Goal: Obtain resource: Download file/media

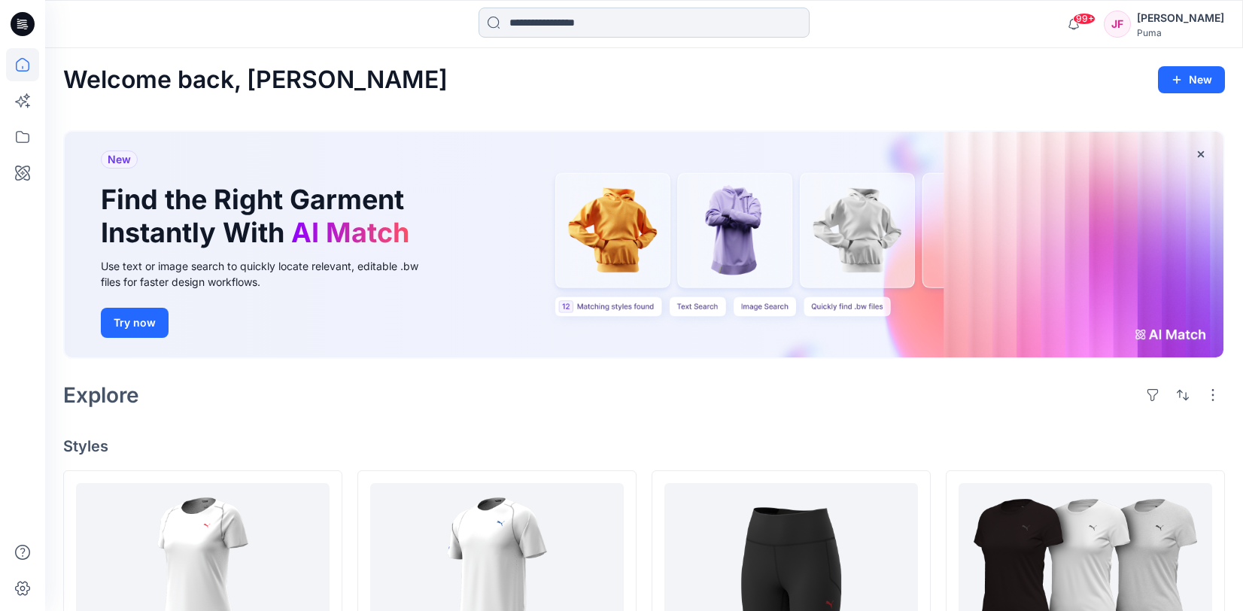
click at [640, 20] on input at bounding box center [643, 23] width 331 height 30
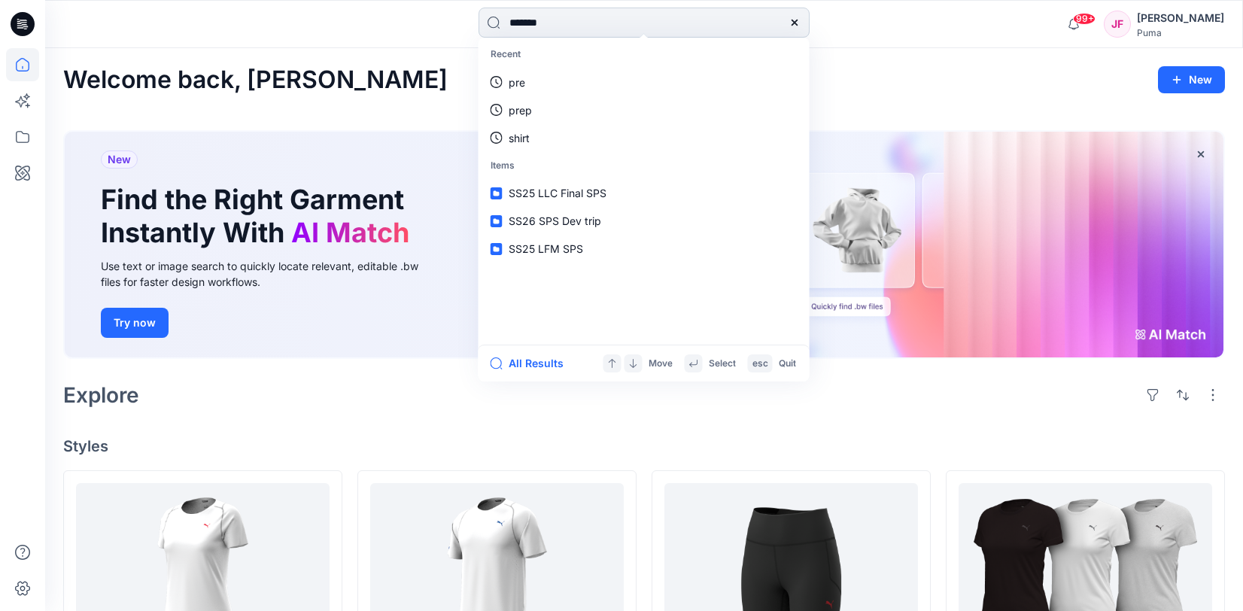
type input "********"
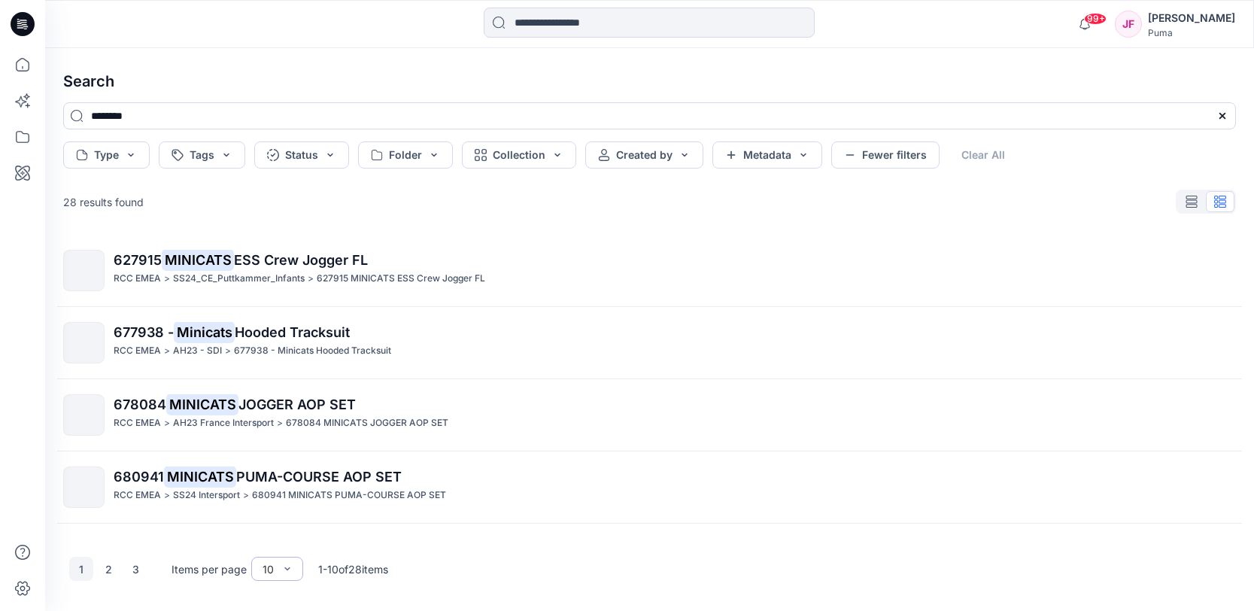
click at [269, 576] on div "10" at bounding box center [277, 569] width 52 height 24
click at [285, 539] on div "100" at bounding box center [277, 537] width 46 height 26
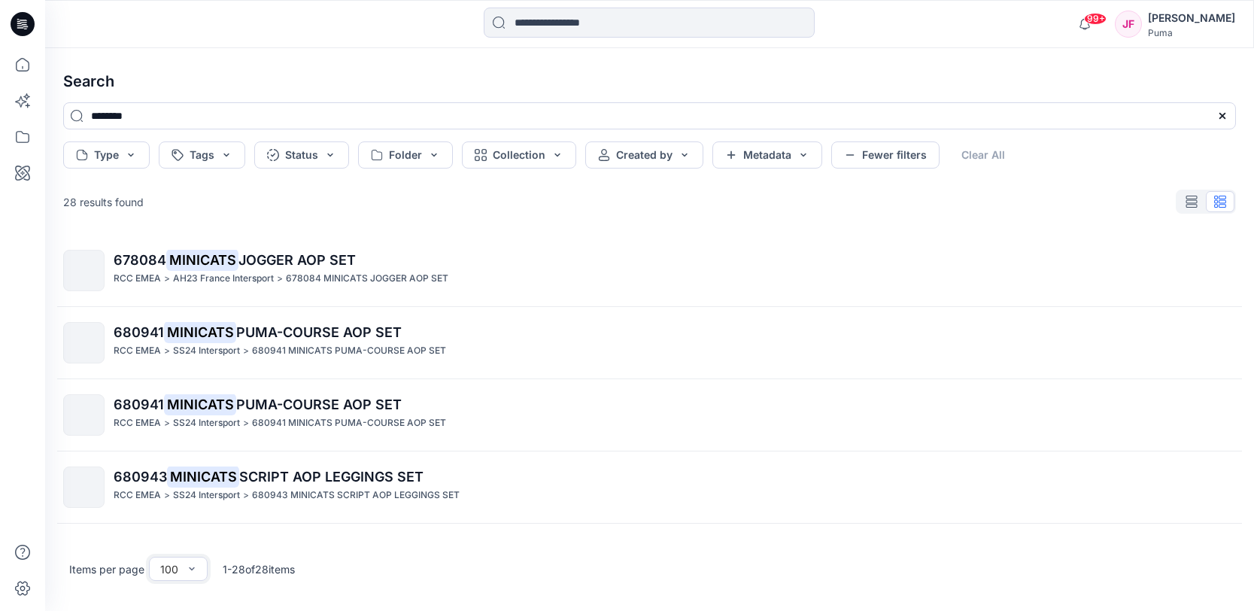
scroll to position [1092, 0]
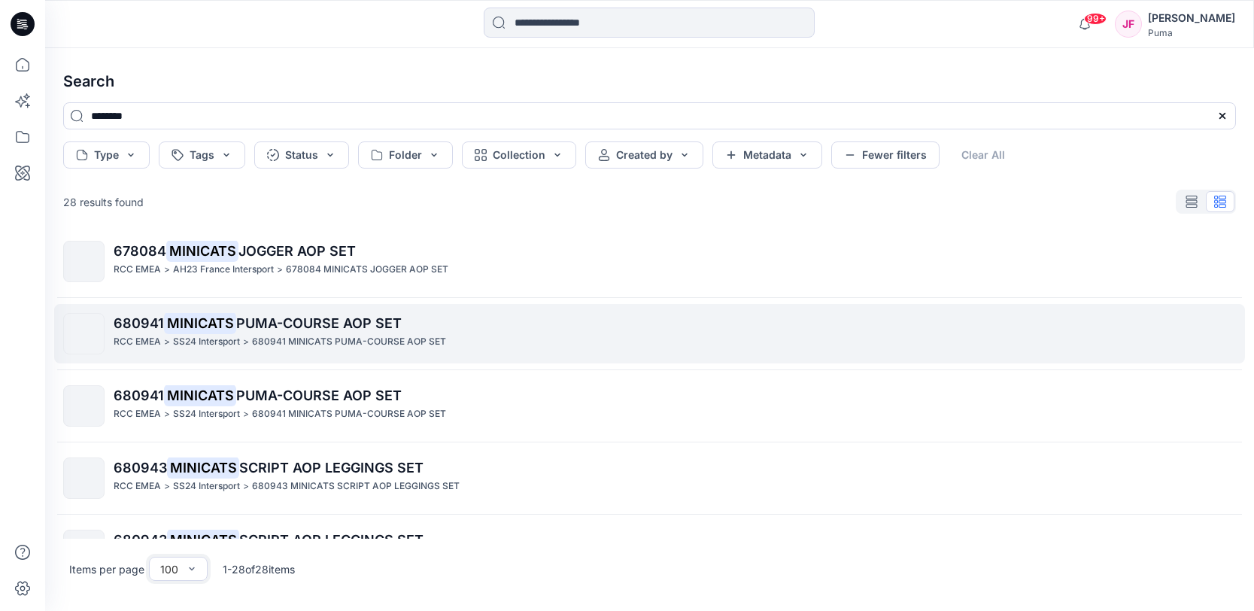
click at [469, 335] on div "RCC EMEA > SS24 Intersport > 680941 MINICATS PUMA-COURSE AOP SET" at bounding box center [675, 342] width 1122 height 16
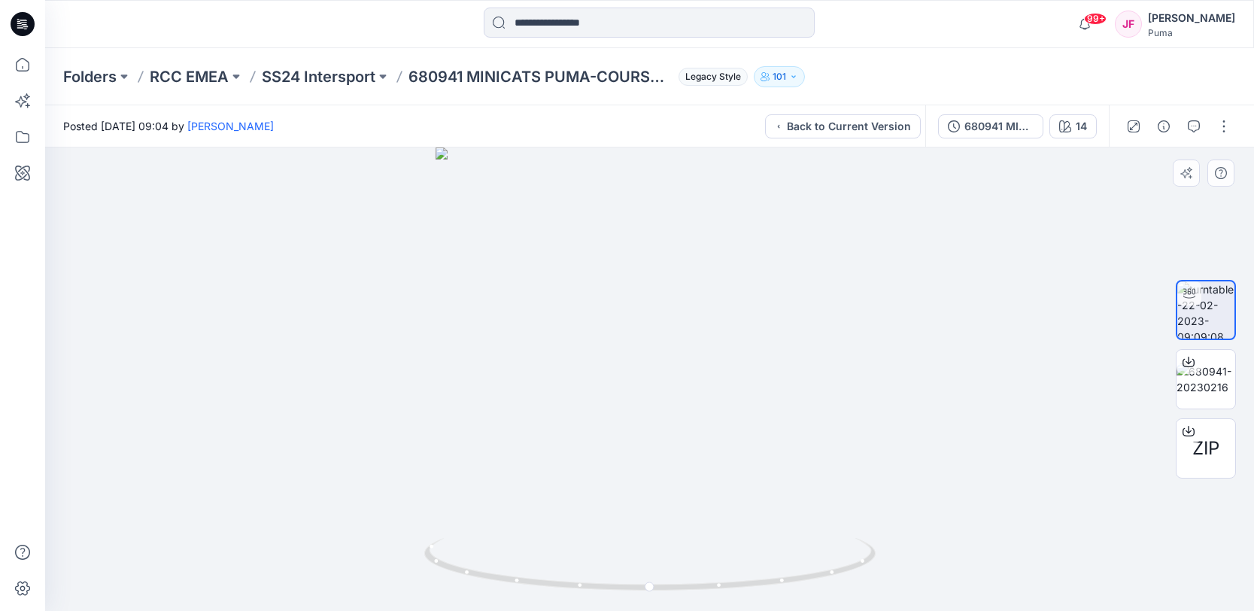
click at [534, 231] on div at bounding box center [649, 378] width 1209 height 463
click at [593, 28] on input at bounding box center [649, 23] width 331 height 30
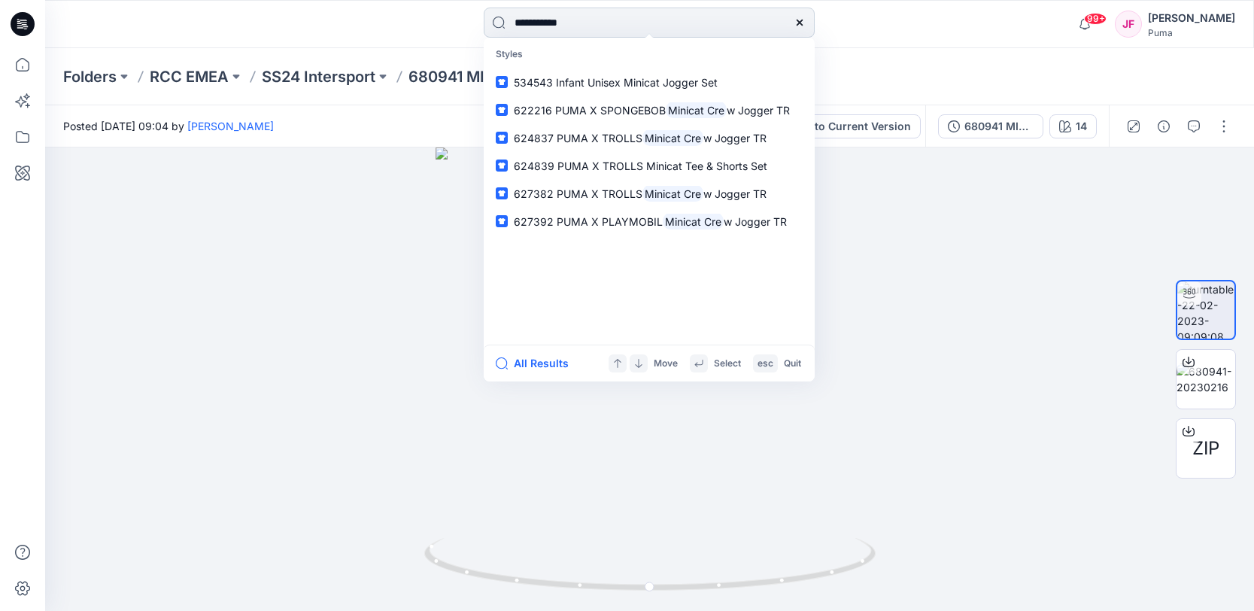
type input "**********"
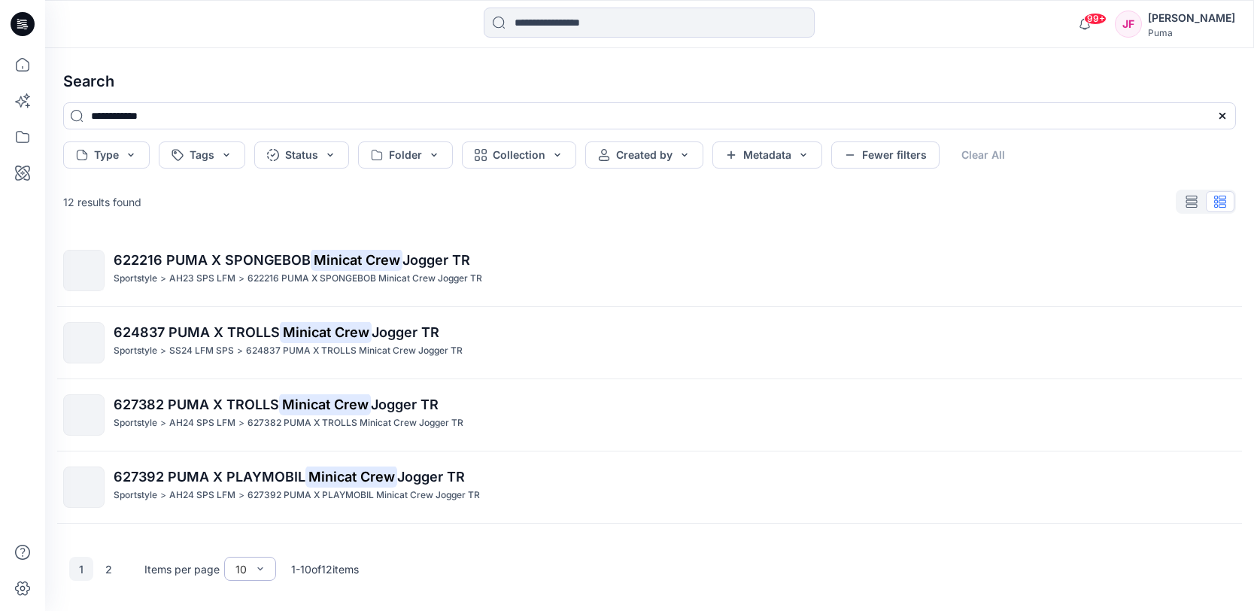
click at [249, 567] on div "10" at bounding box center [241, 569] width 26 height 16
click at [252, 543] on div "100" at bounding box center [250, 537] width 46 height 26
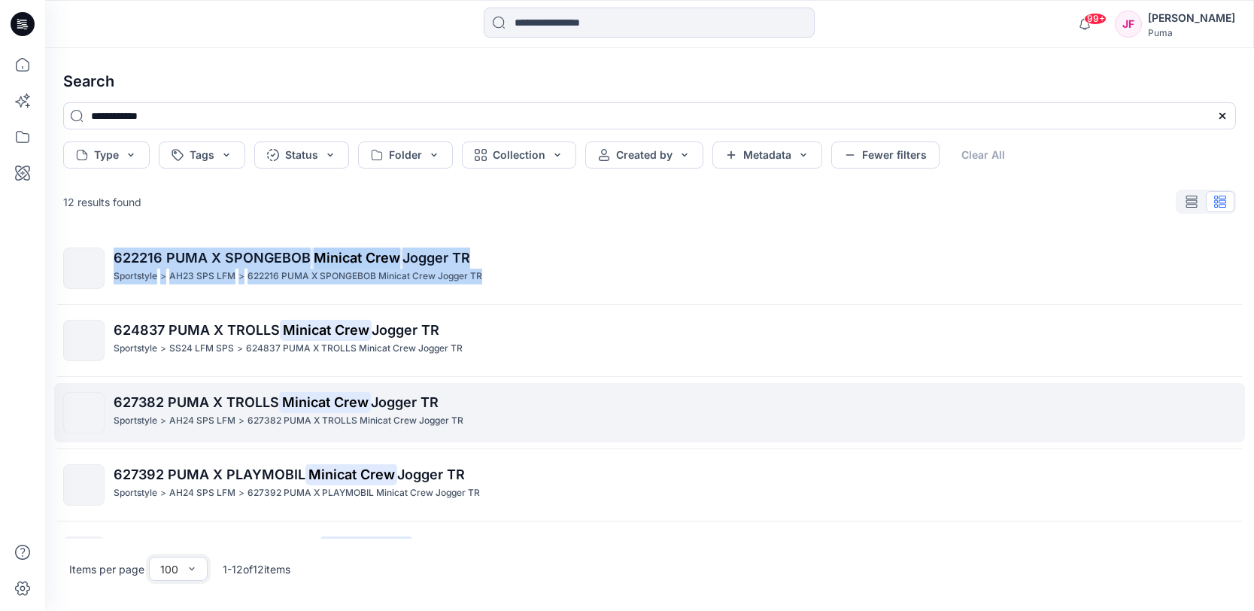
scroll to position [3, 0]
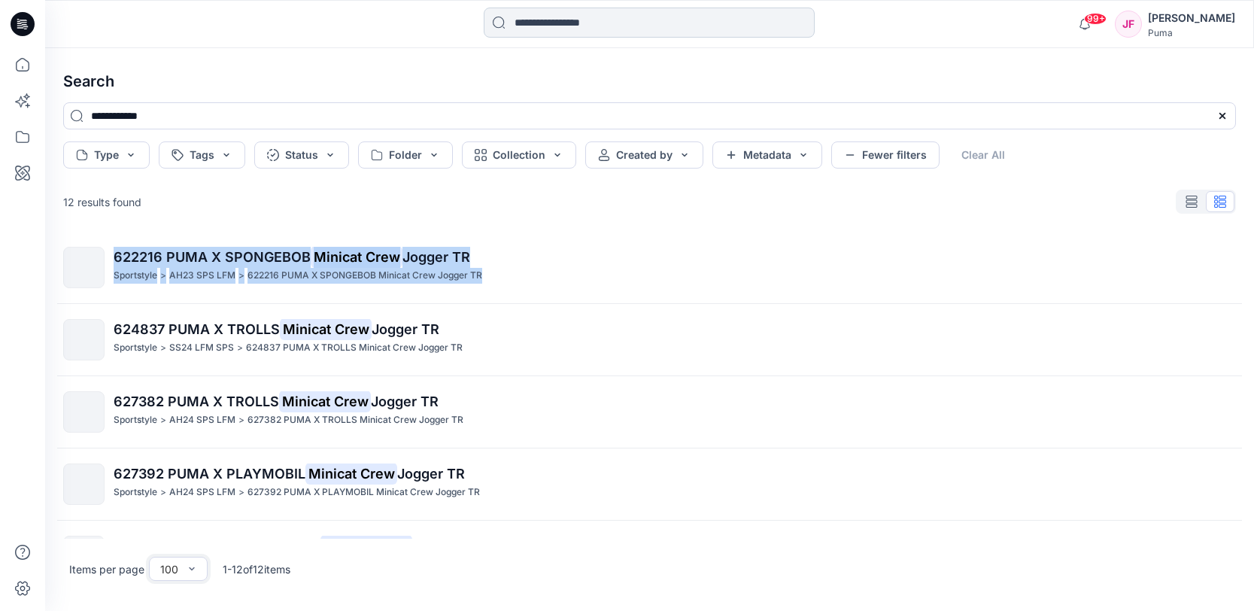
click at [574, 29] on input at bounding box center [649, 23] width 331 height 30
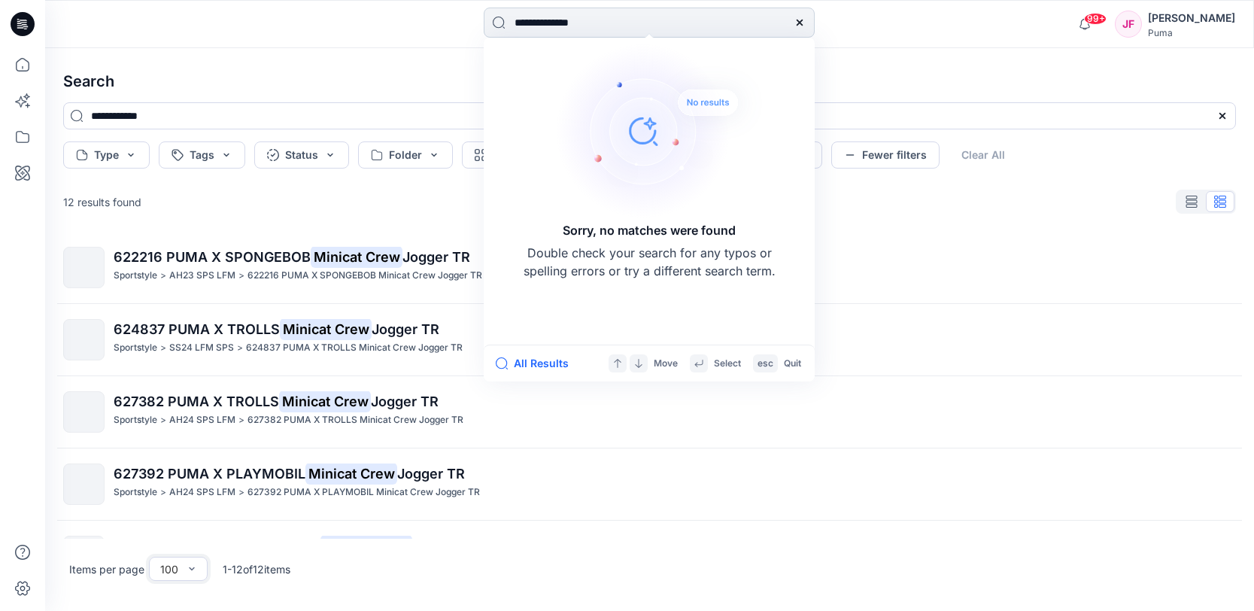
type input "**********"
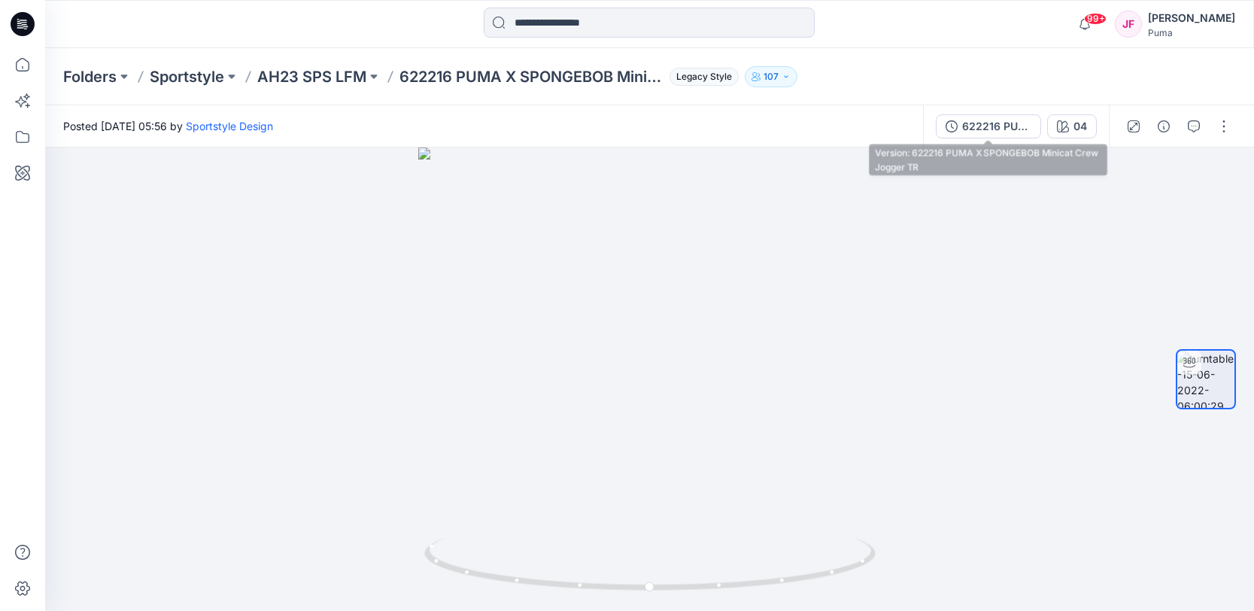
drag, startPoint x: 1002, startPoint y: 129, endPoint x: 1009, endPoint y: 144, distance: 16.8
click at [1001, 130] on div "622216 PUMA X SPONGEBOB Minicat Crew Jogger TR" at bounding box center [996, 126] width 69 height 17
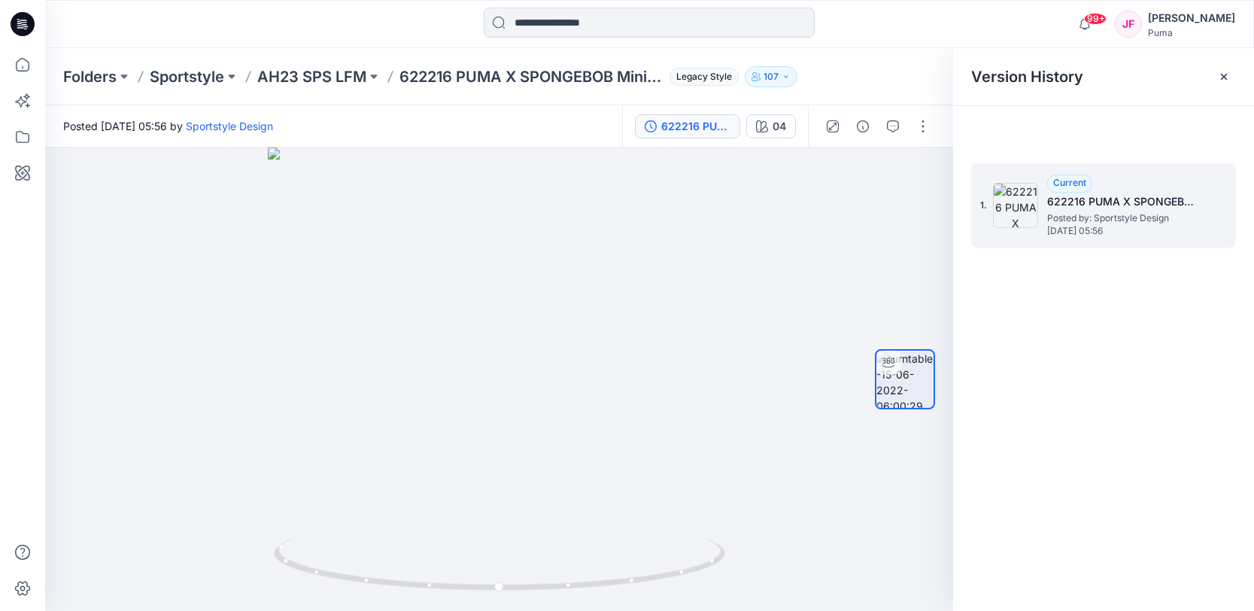
click at [1131, 199] on h5 "622216 PUMA X SPONGEBOB Minicat Crew Jogger TR" at bounding box center [1122, 202] width 150 height 18
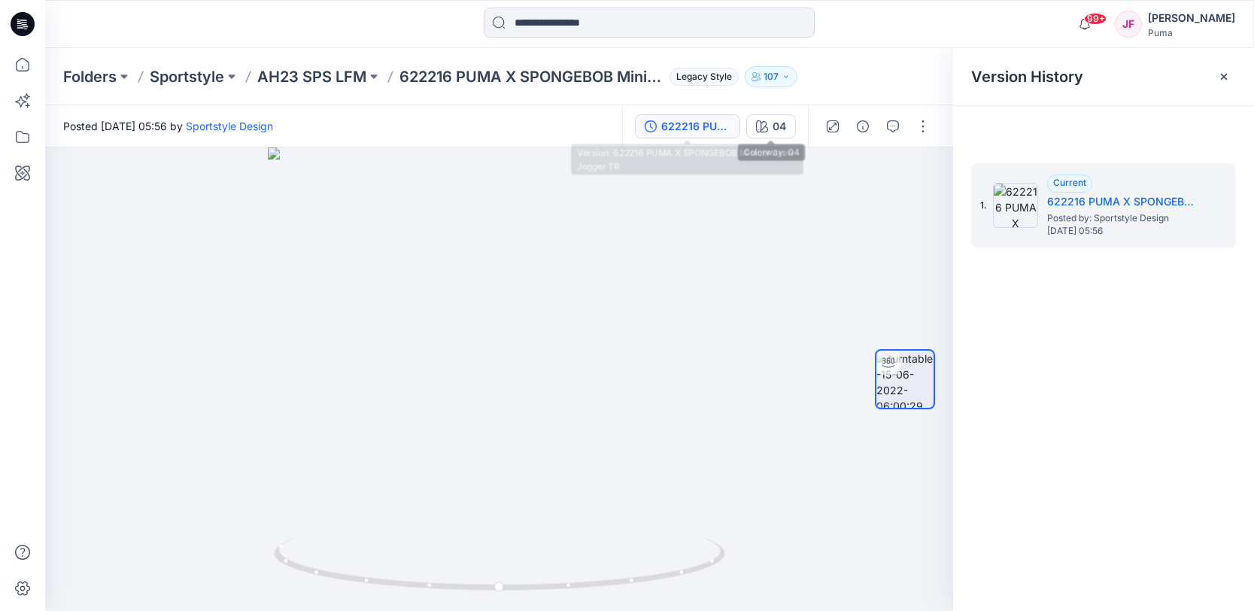
click at [714, 126] on div "622216 PUMA X SPONGEBOB Minicat Crew Jogger TR" at bounding box center [695, 126] width 69 height 17
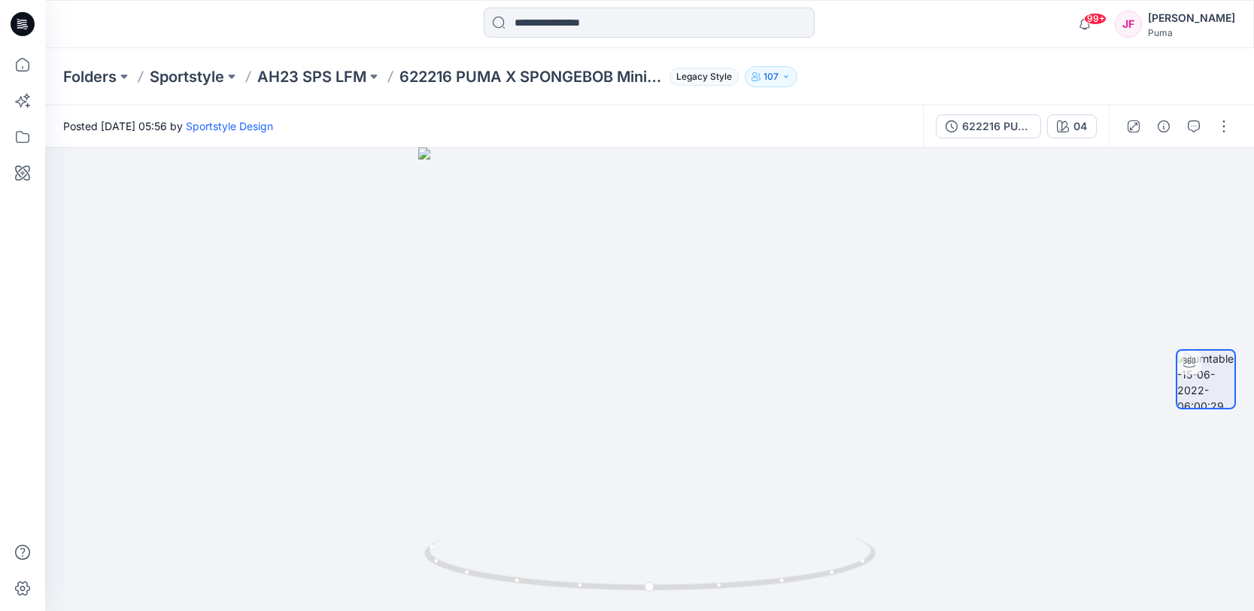
click at [982, 123] on div "622216 PUMA X SPONGEBOB Minicat Crew Jogger TR" at bounding box center [996, 126] width 69 height 17
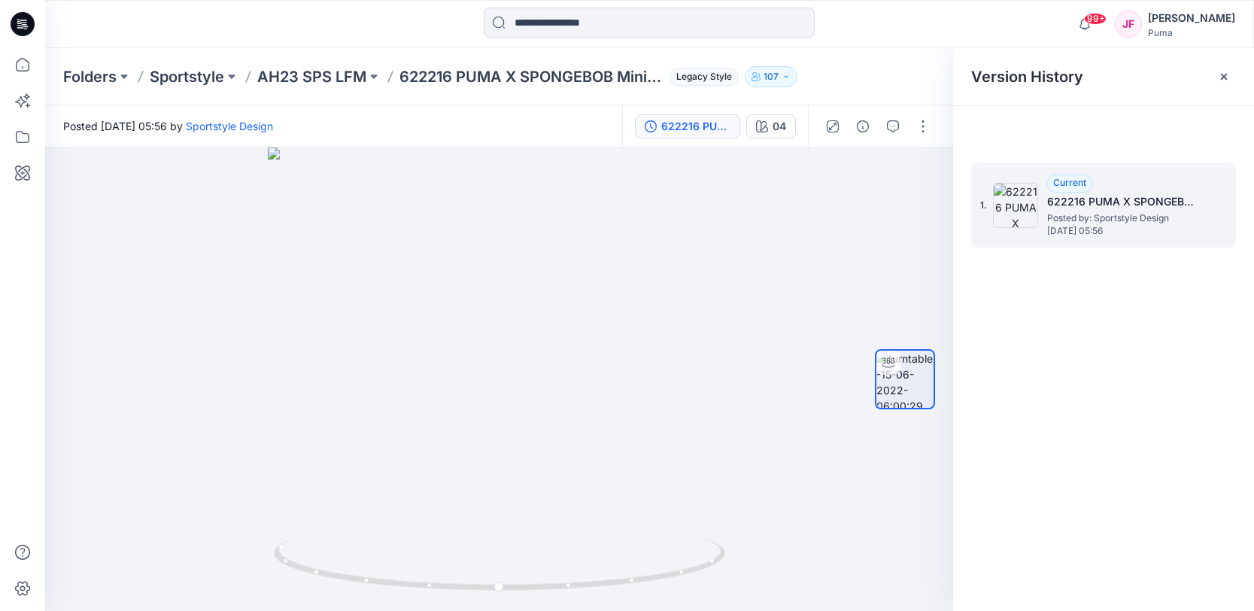
click at [1153, 216] on span "Posted by: Sportstyle Design" at bounding box center [1122, 218] width 150 height 15
click at [1107, 215] on span "Posted by: Sportstyle Design" at bounding box center [1122, 218] width 150 height 15
click at [914, 381] on img at bounding box center [904, 379] width 57 height 57
click at [778, 122] on div "04" at bounding box center [780, 126] width 14 height 17
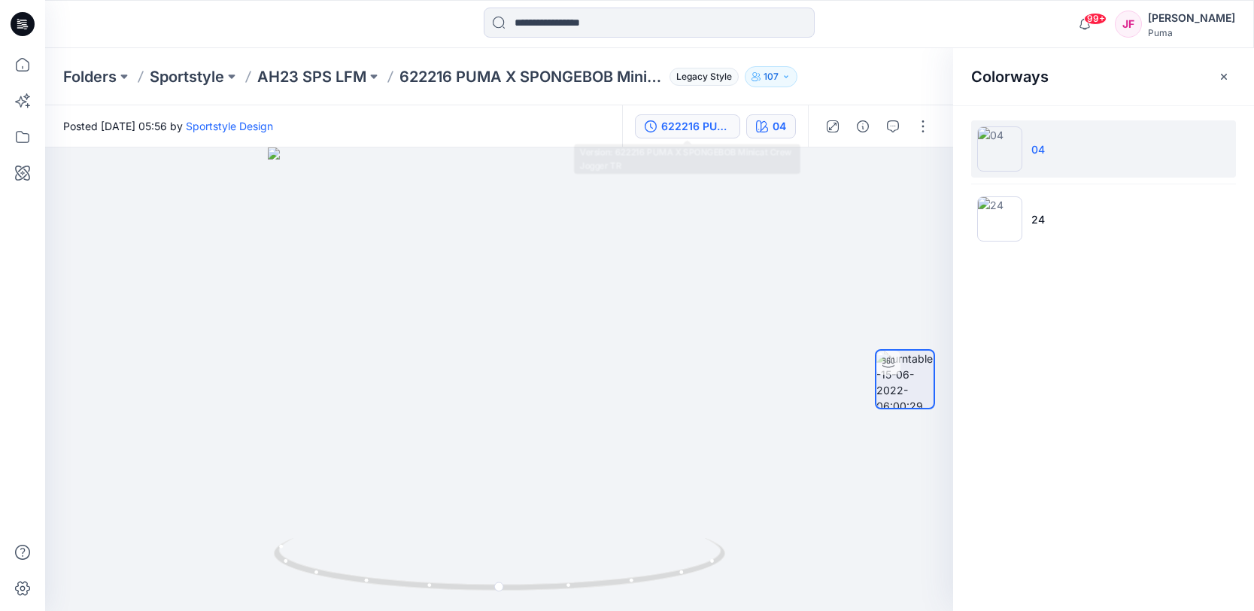
click at [727, 131] on div "622216 PUMA X SPONGEBOB Minicat Crew Jogger TR" at bounding box center [695, 126] width 69 height 17
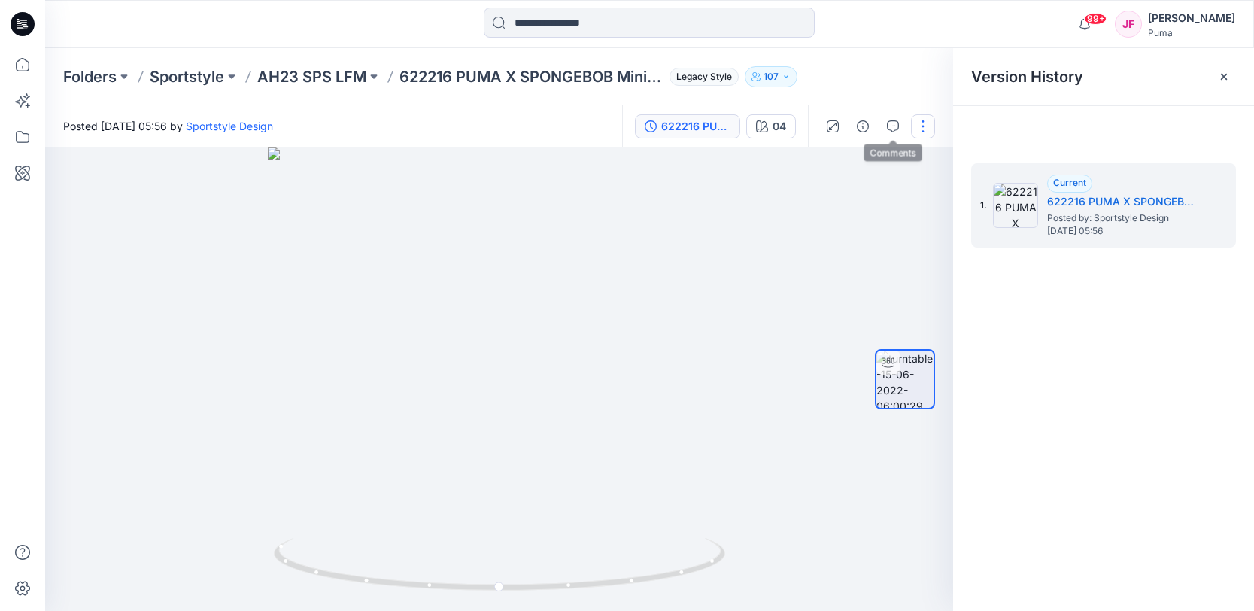
click at [929, 123] on button "button" at bounding box center [923, 126] width 24 height 24
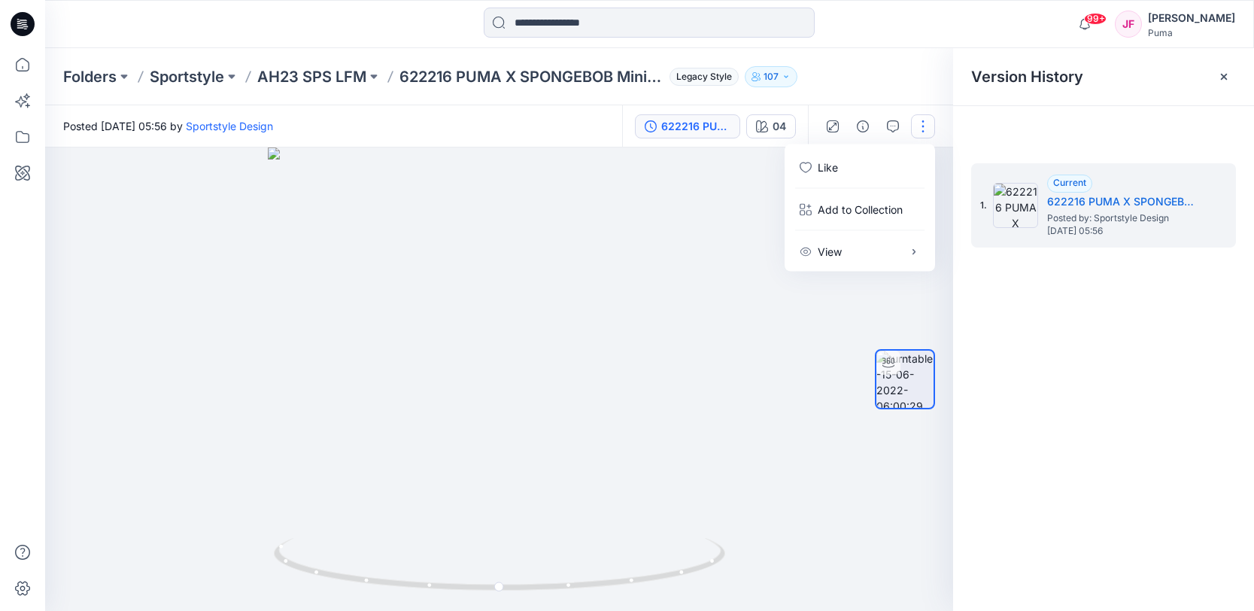
click at [922, 129] on button "button" at bounding box center [923, 126] width 24 height 24
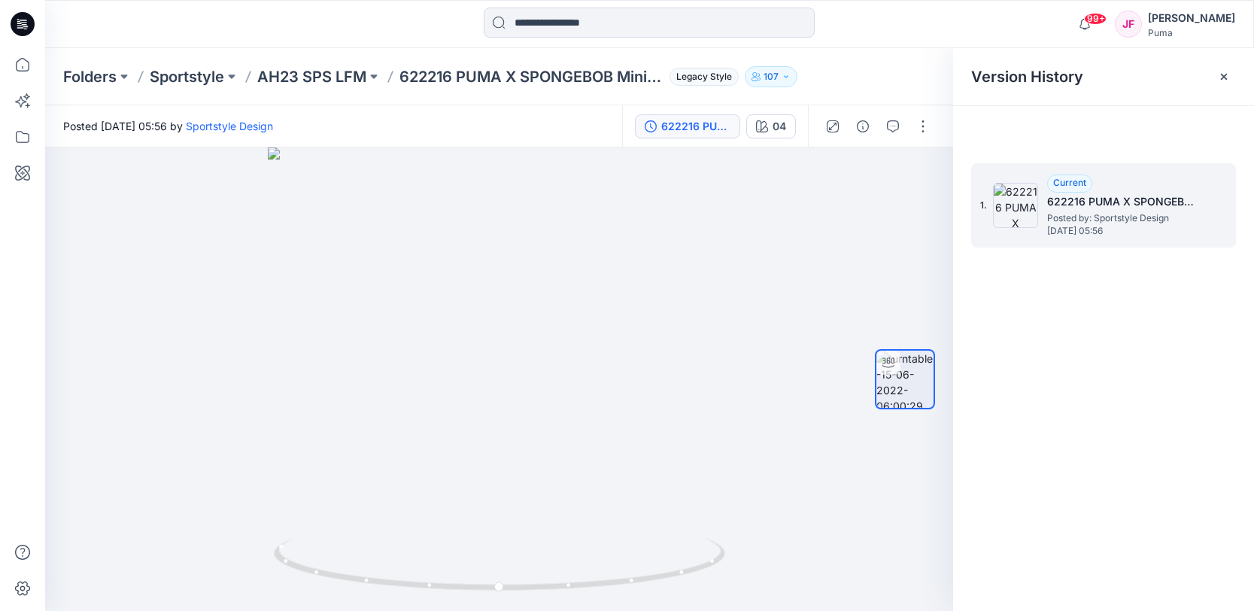
click at [1019, 203] on img at bounding box center [1015, 205] width 45 height 45
click at [1058, 215] on span "Posted by: Sportstyle Design" at bounding box center [1122, 218] width 150 height 15
click at [501, 305] on div at bounding box center [499, 378] width 908 height 463
drag, startPoint x: 493, startPoint y: 349, endPoint x: 548, endPoint y: 405, distance: 79.3
click at [551, 407] on div at bounding box center [499, 378] width 908 height 463
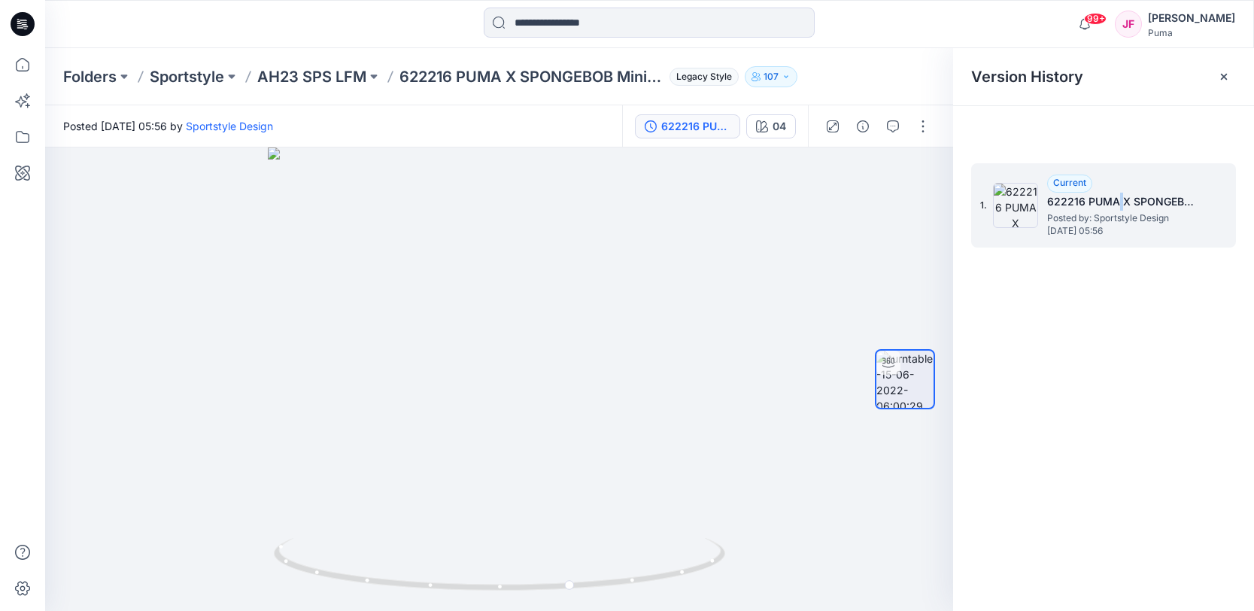
click at [1073, 187] on span "Current" at bounding box center [1069, 182] width 33 height 11
click at [1007, 205] on img at bounding box center [1015, 205] width 45 height 45
click at [1103, 219] on span "Posted by: Sportstyle Design" at bounding box center [1122, 218] width 150 height 15
click at [554, 22] on input at bounding box center [649, 23] width 331 height 30
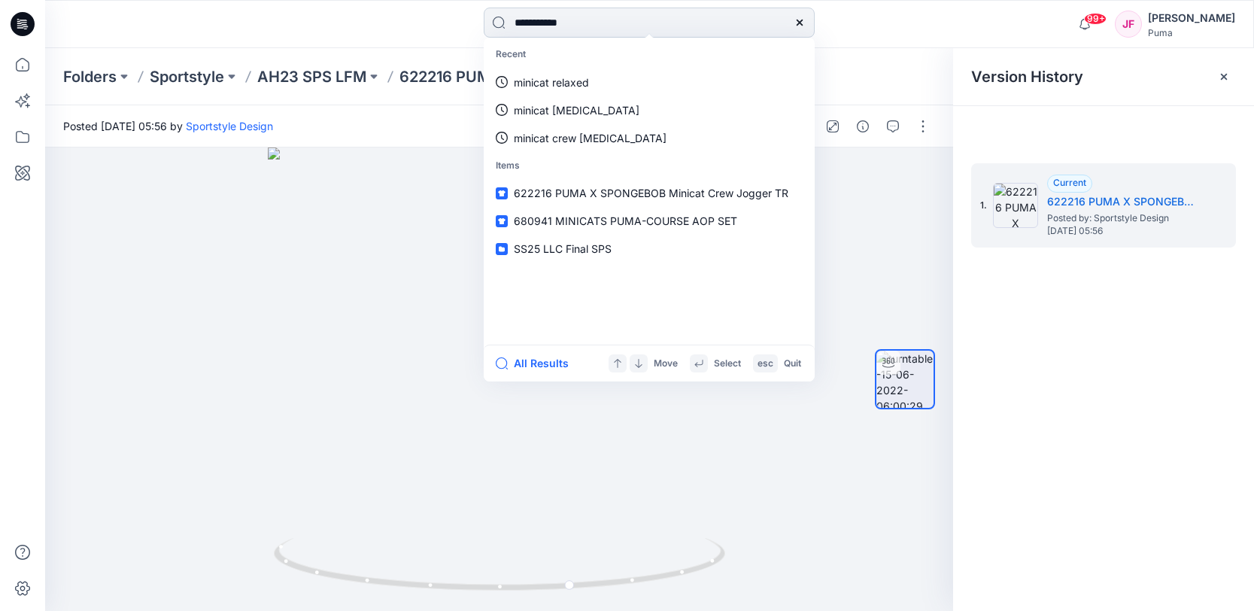
type input "**********"
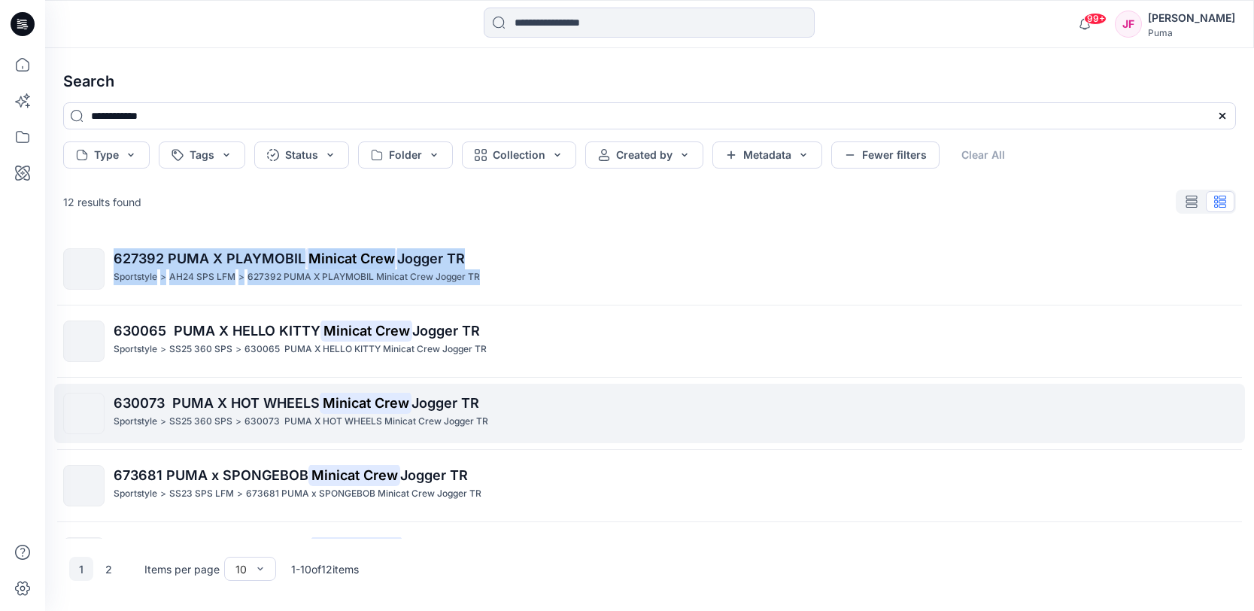
scroll to position [220, 0]
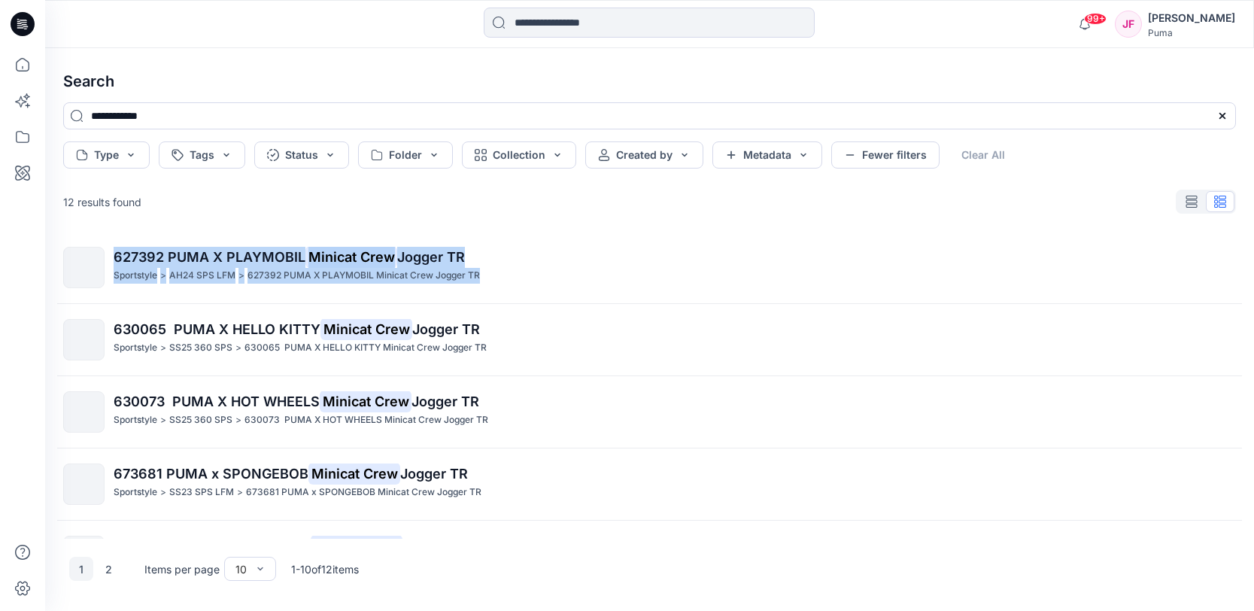
click at [356, 400] on mark "Minicat Crew" at bounding box center [366, 400] width 92 height 21
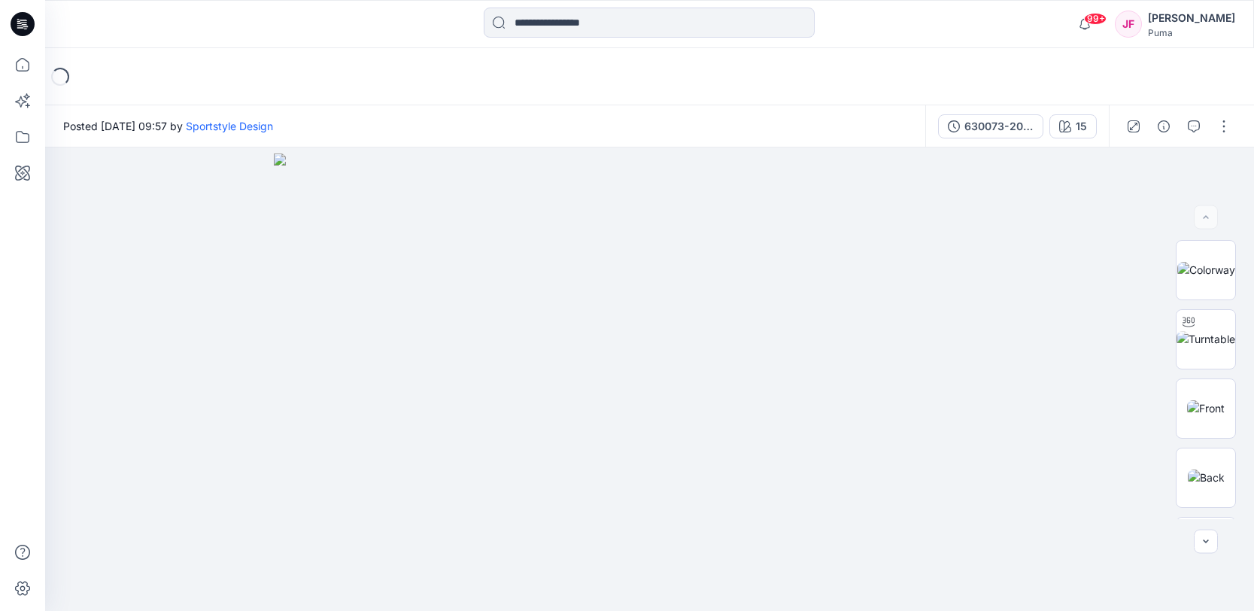
drag, startPoint x: 1223, startPoint y: 130, endPoint x: 1232, endPoint y: 138, distance: 12.2
click at [1224, 131] on button "button" at bounding box center [1224, 126] width 24 height 24
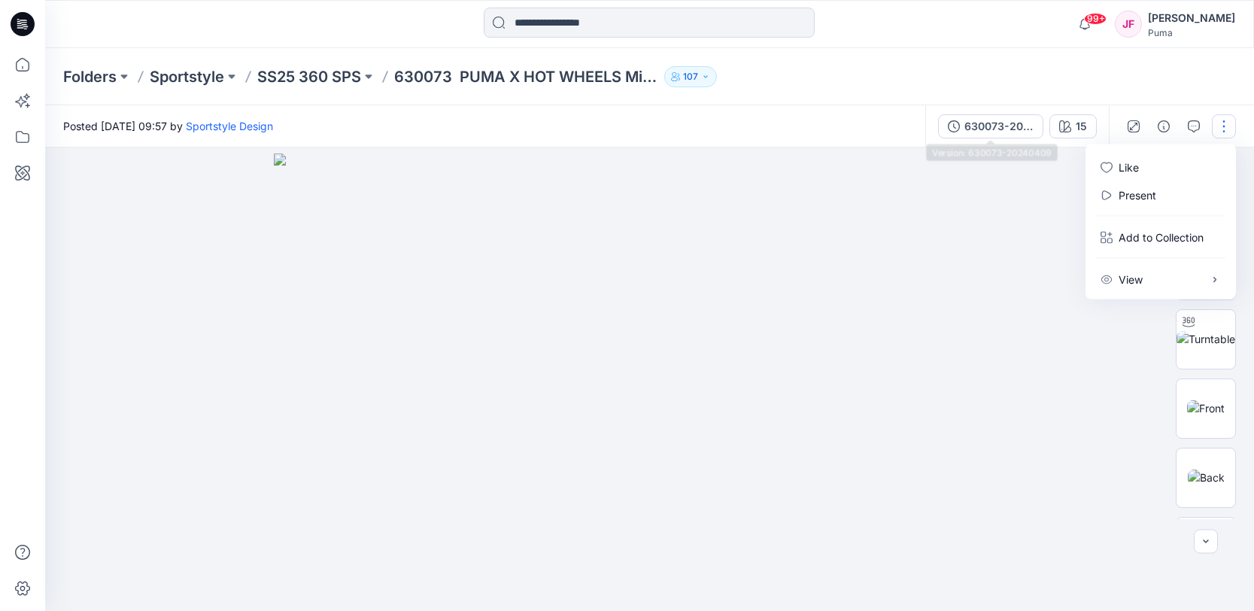
click at [997, 129] on div "630073-20240409" at bounding box center [998, 126] width 69 height 17
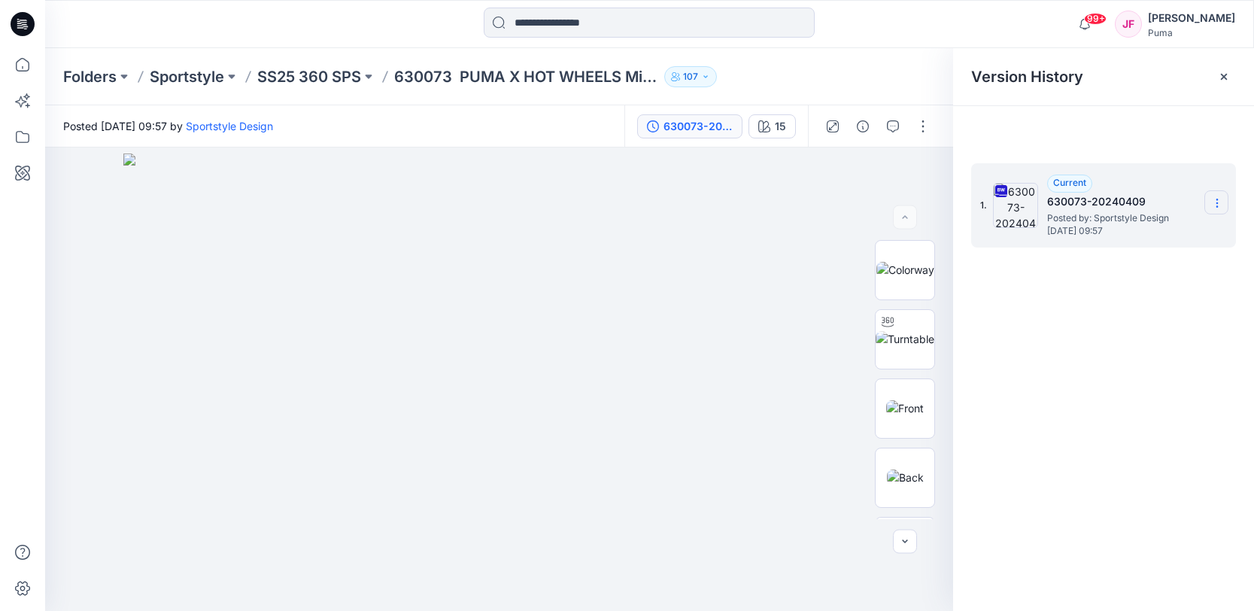
click at [1213, 201] on icon at bounding box center [1217, 203] width 12 height 12
click at [1162, 232] on span "Download Source BW File" at bounding box center [1141, 232] width 126 height 18
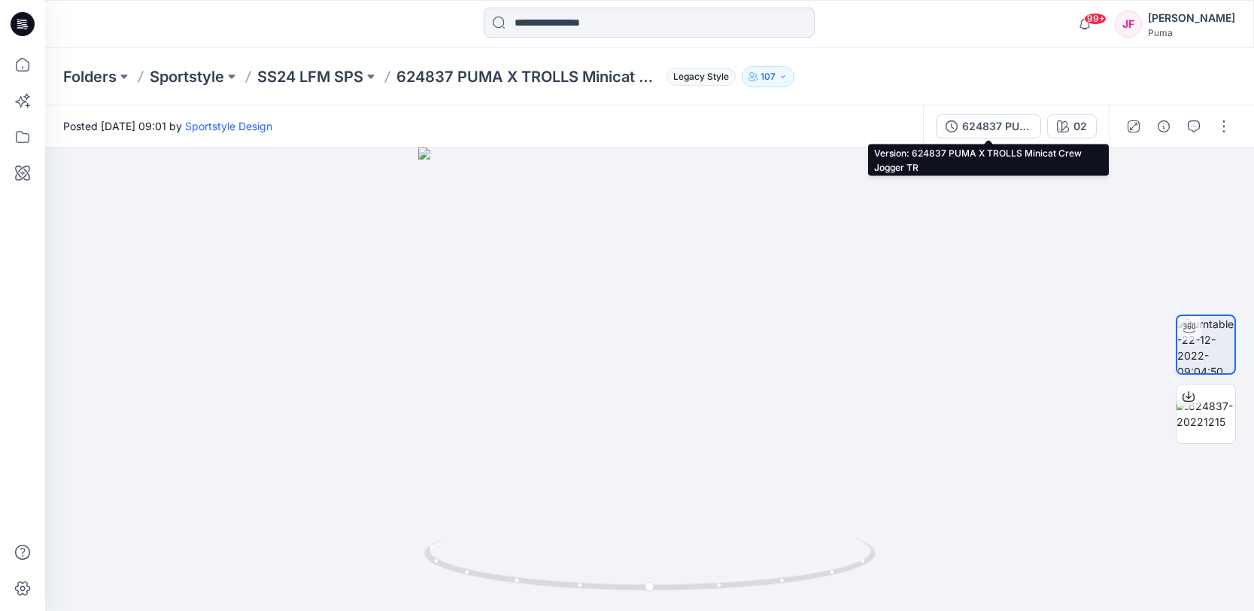
click at [1009, 133] on div "624837 PUMA X TROLLS Minicat Crew Jogger TR" at bounding box center [996, 126] width 69 height 17
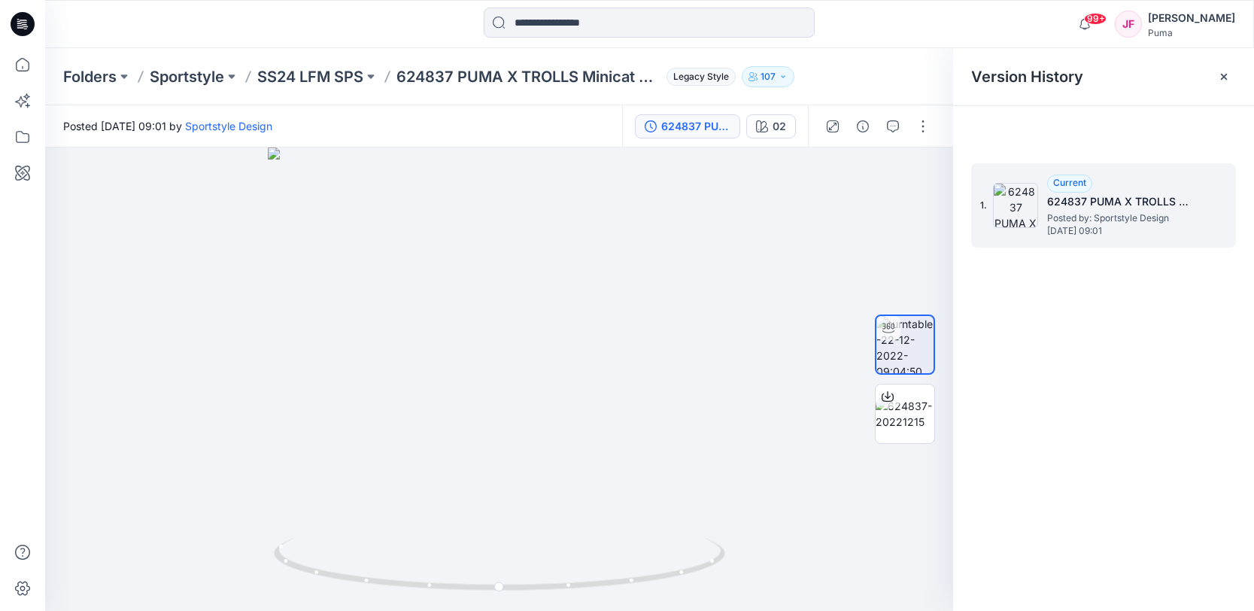
click at [1161, 203] on h5 "624837 PUMA X TROLLS Minicat Crew Jogger TR" at bounding box center [1122, 202] width 150 height 18
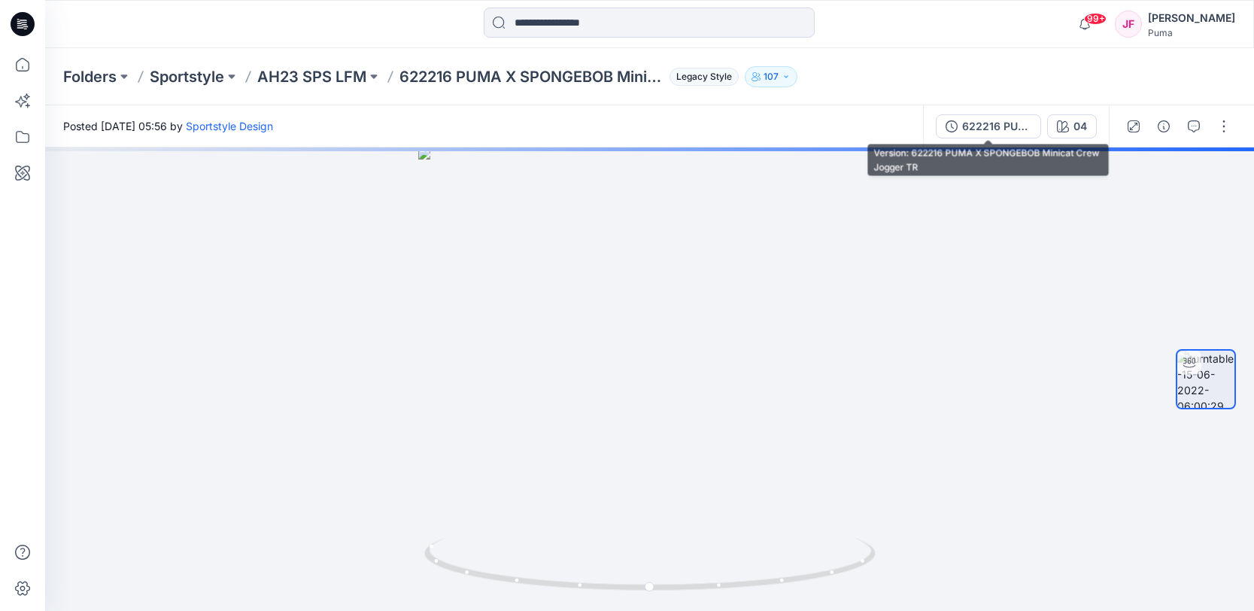
click at [1002, 128] on div "622216 PUMA X SPONGEBOB Minicat Crew Jogger TR" at bounding box center [996, 126] width 69 height 17
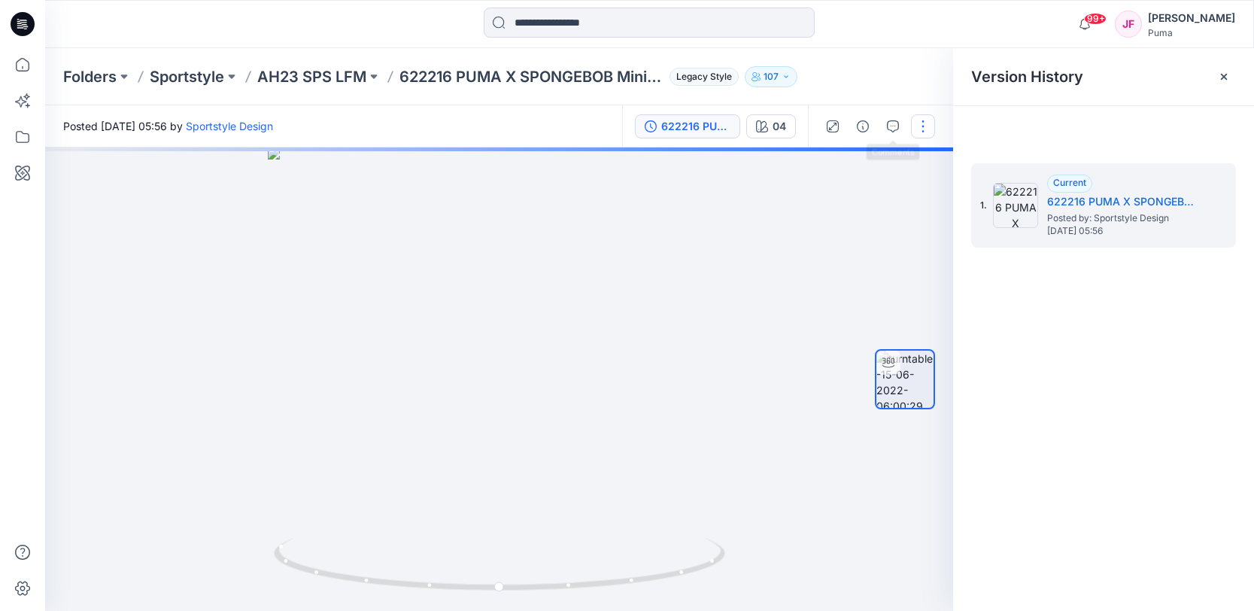
click at [930, 129] on button "button" at bounding box center [923, 126] width 24 height 24
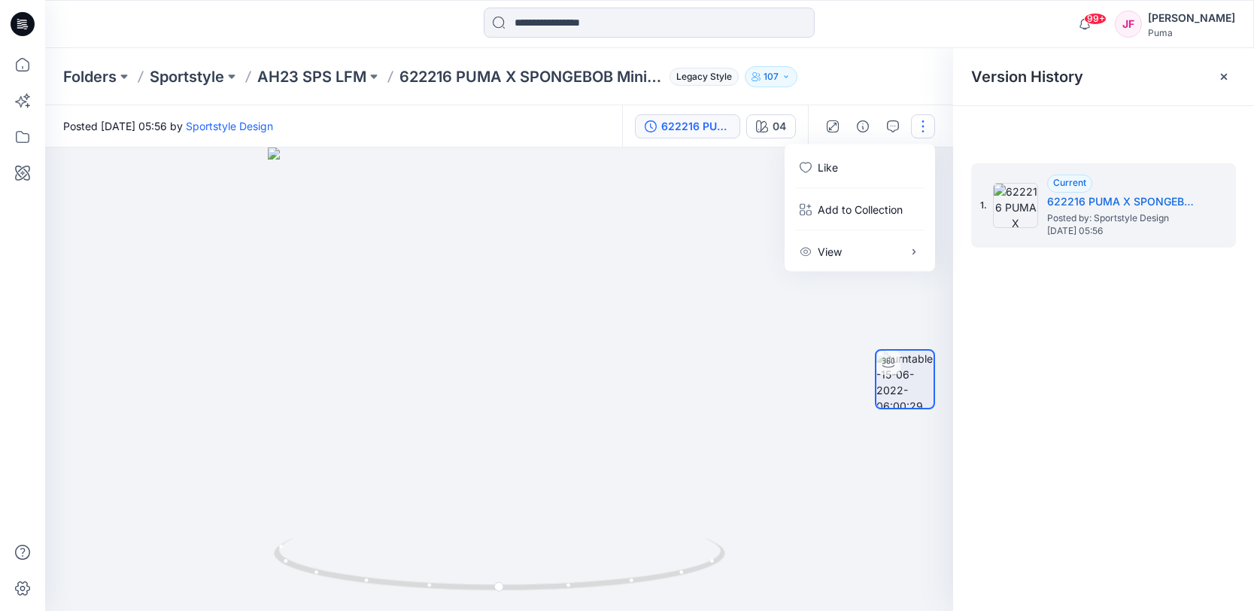
click at [926, 129] on button "button" at bounding box center [923, 126] width 24 height 24
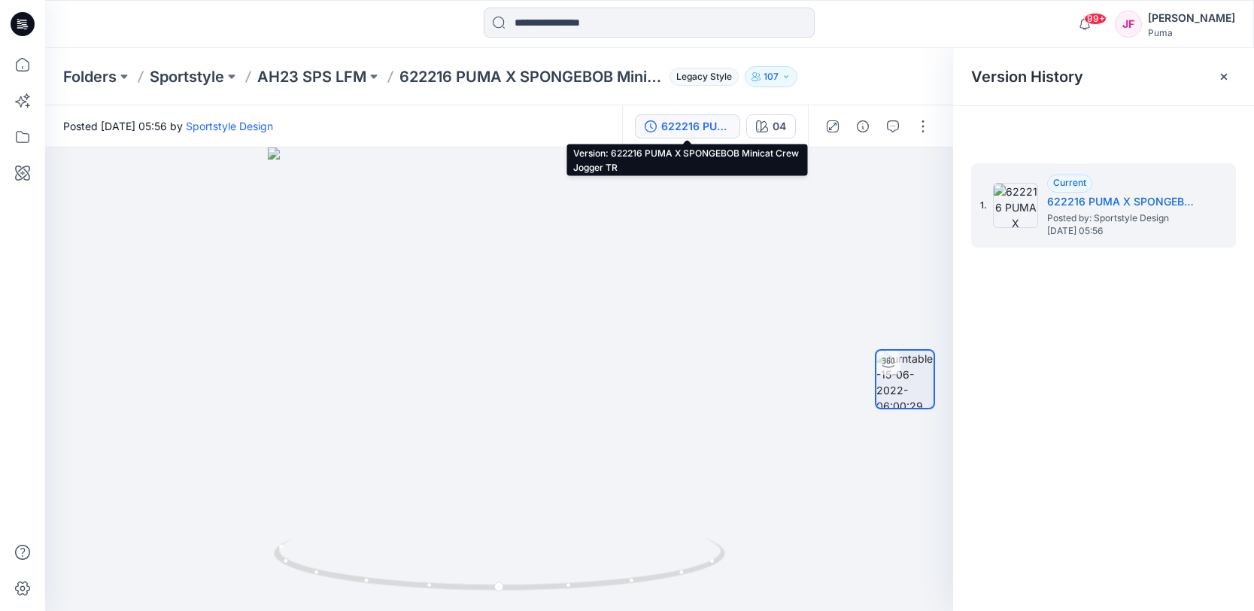
click at [705, 131] on div "622216 PUMA X SPONGEBOB Minicat Crew Jogger TR" at bounding box center [695, 126] width 69 height 17
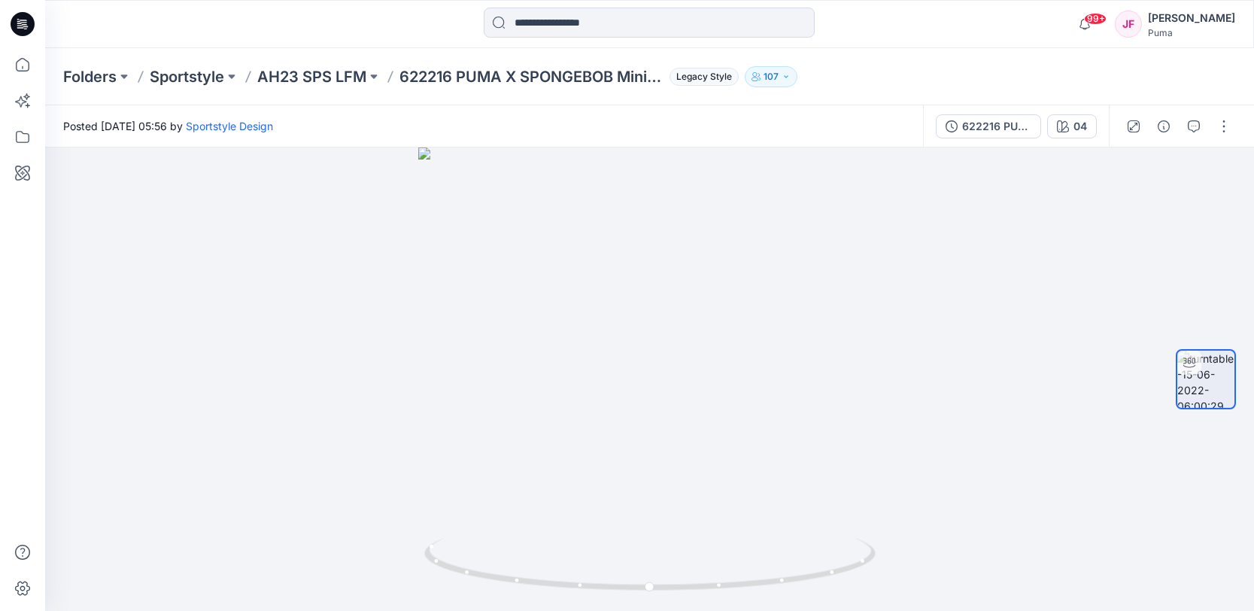
drag, startPoint x: 705, startPoint y: 131, endPoint x: 760, endPoint y: 140, distance: 55.6
click at [705, 131] on div "Posted Wednesday, June 15, 2022 05:56 by Sportstyle Design" at bounding box center [484, 125] width 878 height 41
click at [946, 141] on div "622216 PUMA X SPONGEBOB Minicat Crew Jogger TR 04" at bounding box center [1016, 126] width 186 height 42
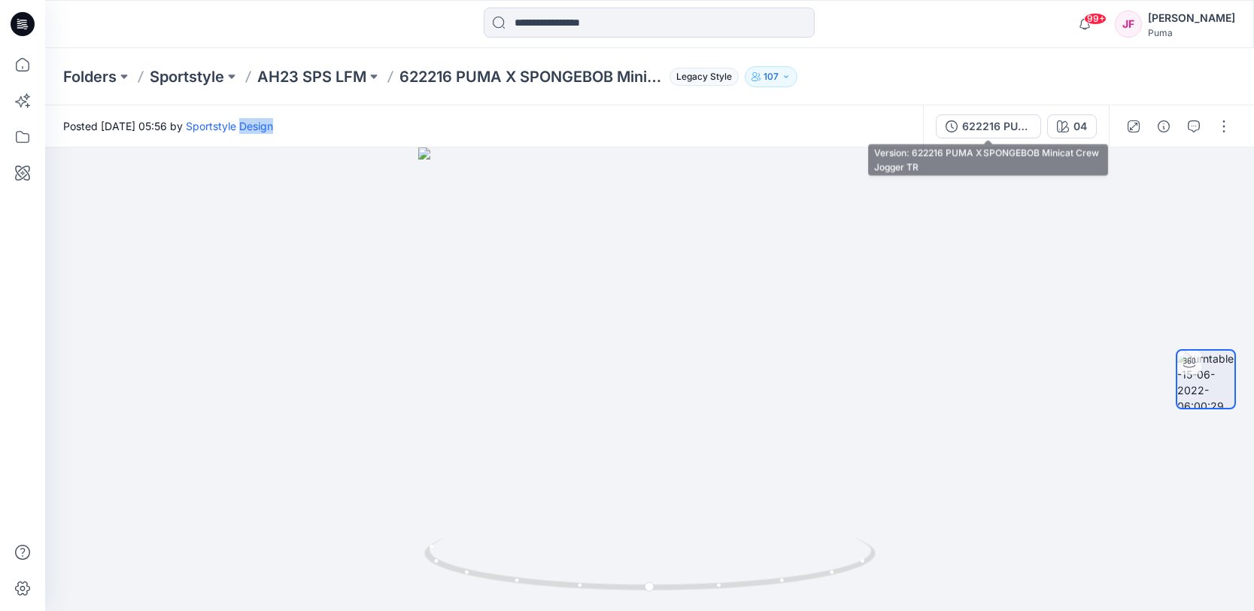
click at [965, 126] on div "622216 PUMA X SPONGEBOB Minicat Crew Jogger TR" at bounding box center [996, 126] width 69 height 17
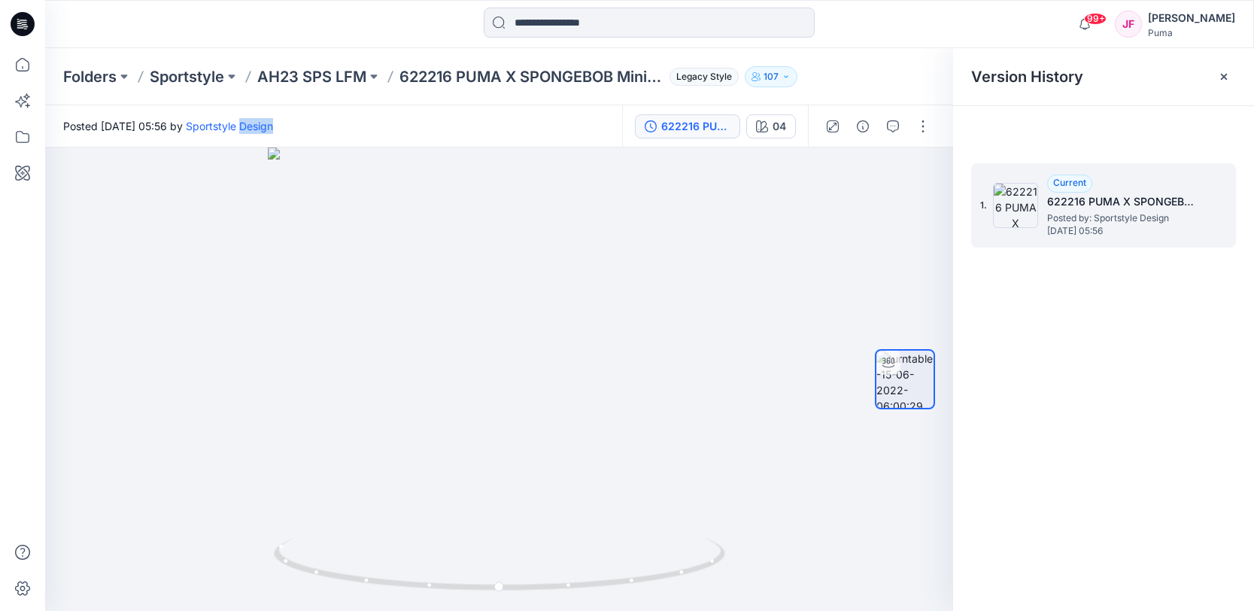
click at [1073, 230] on span "Wednesday, June 15, 2022 05:56" at bounding box center [1122, 231] width 150 height 11
click at [1073, 184] on span "Current" at bounding box center [1069, 182] width 33 height 11
click at [1031, 211] on img at bounding box center [1015, 205] width 45 height 45
click at [861, 129] on icon "button" at bounding box center [863, 126] width 12 height 12
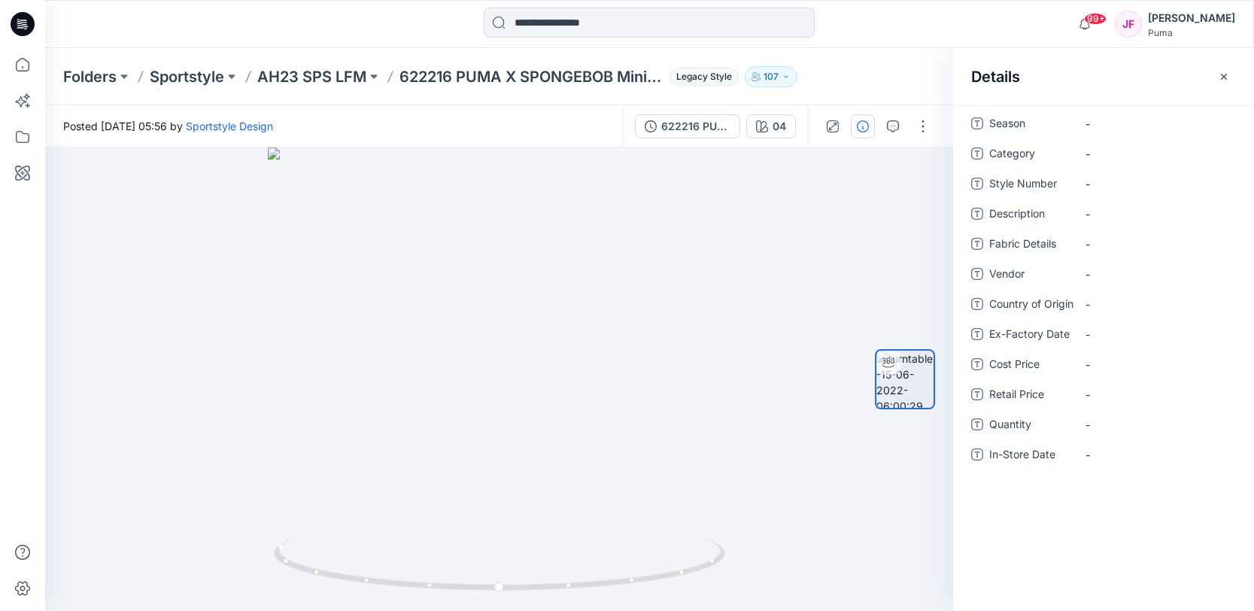
click at [860, 130] on icon "button" at bounding box center [863, 126] width 12 height 12
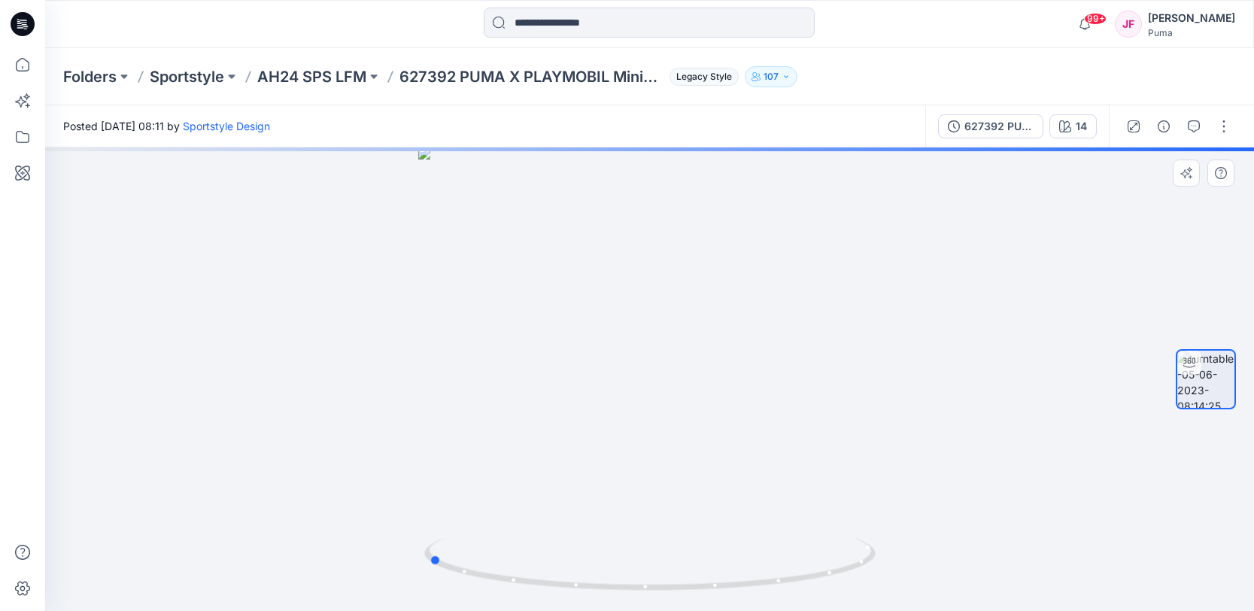
drag, startPoint x: 790, startPoint y: 405, endPoint x: 832, endPoint y: 402, distance: 42.2
click at [840, 403] on div at bounding box center [649, 378] width 1209 height 463
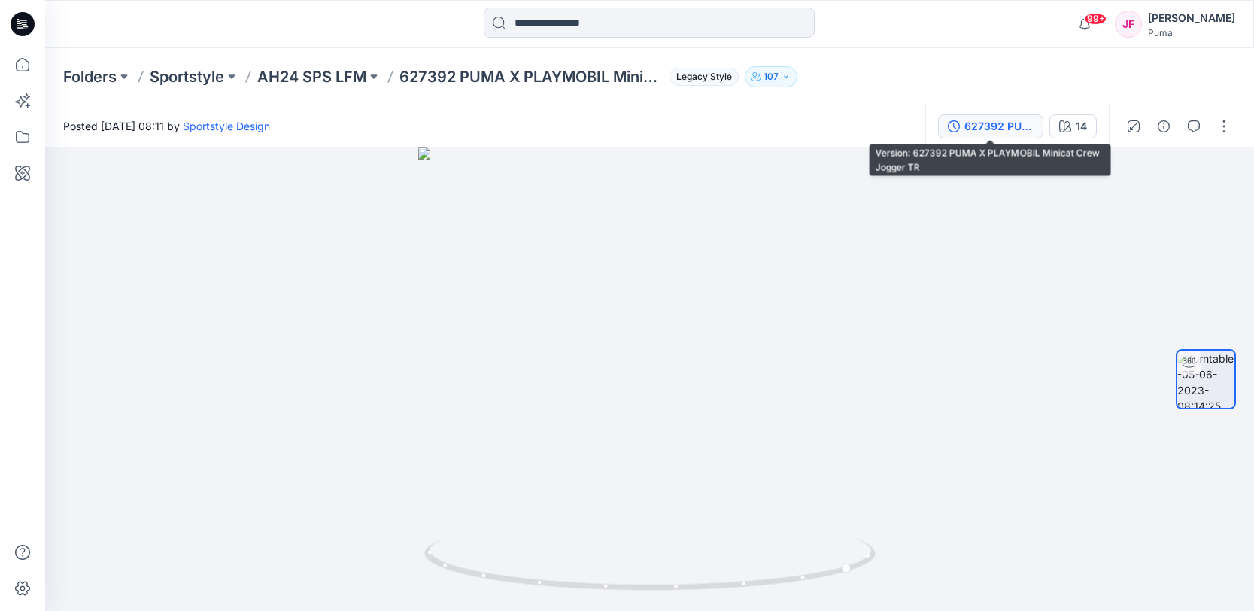
click at [1001, 127] on div "627392 PUMA X PLAYMOBIL Minicat Crew Jogger TR" at bounding box center [998, 126] width 69 height 17
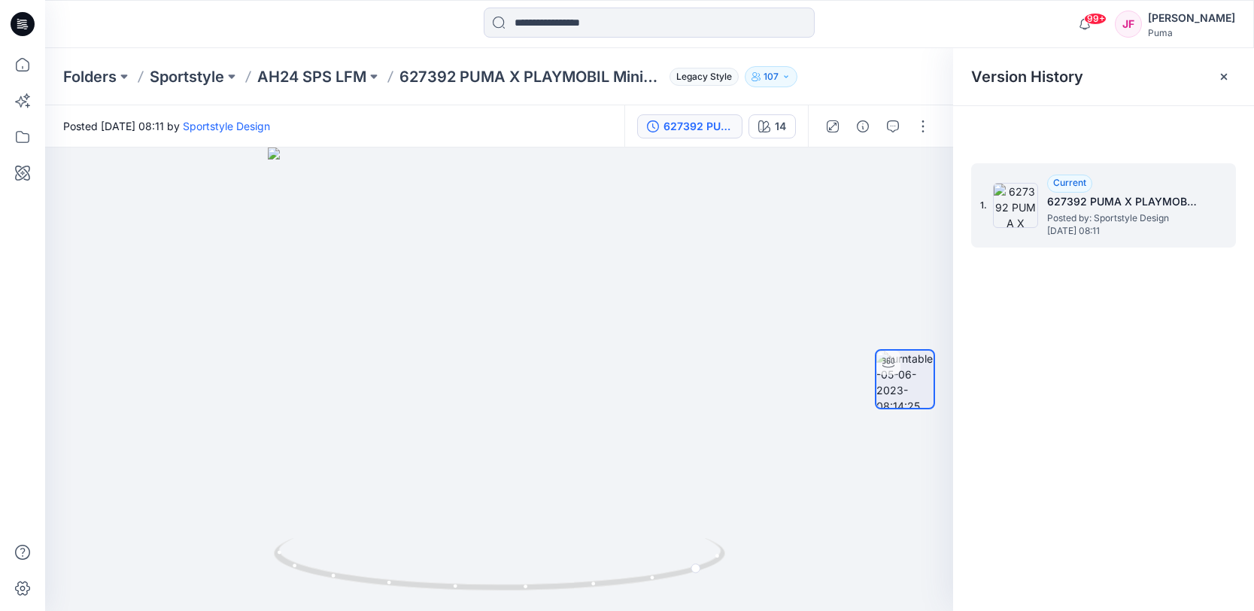
click at [1188, 202] on h5 "627392 PUMA X PLAYMOBIL Minicat Crew Jogger TR" at bounding box center [1122, 202] width 150 height 18
click at [1185, 207] on h5 "627392 PUMA X PLAYMOBIL Minicat Crew Jogger TR" at bounding box center [1122, 202] width 150 height 18
click at [1192, 205] on h5 "627392 PUMA X PLAYMOBIL Minicat Crew Jogger TR" at bounding box center [1122, 202] width 150 height 18
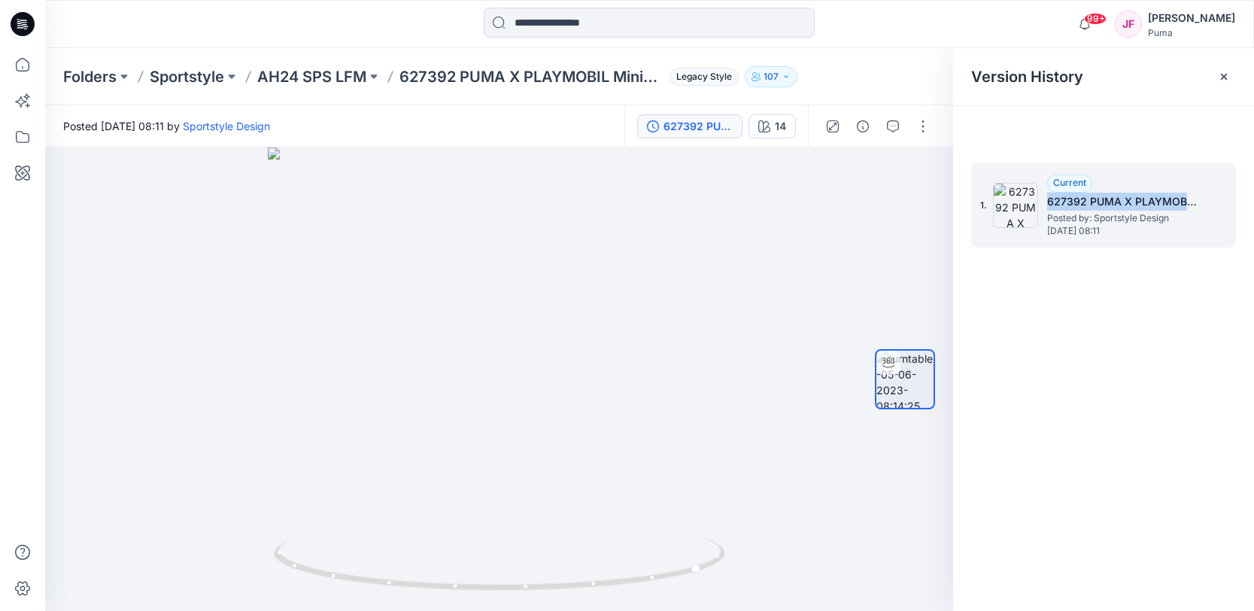
click at [1196, 205] on h5 "627392 PUMA X PLAYMOBIL Minicat Crew Jogger TR" at bounding box center [1122, 202] width 150 height 18
drag, startPoint x: 1196, startPoint y: 205, endPoint x: 1176, endPoint y: 211, distance: 20.5
click at [1196, 205] on h5 "627392 PUMA X PLAYMOBIL Minicat Crew Jogger TR" at bounding box center [1122, 202] width 150 height 18
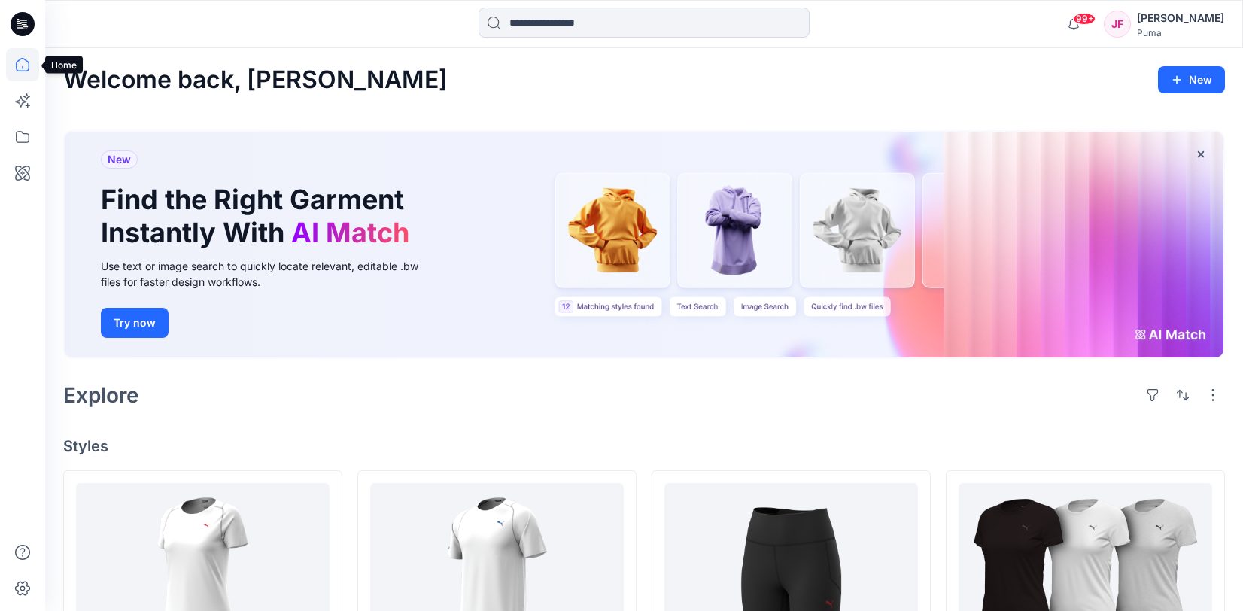
click at [24, 68] on icon at bounding box center [22, 64] width 33 height 33
click at [24, 143] on icon at bounding box center [22, 136] width 33 height 33
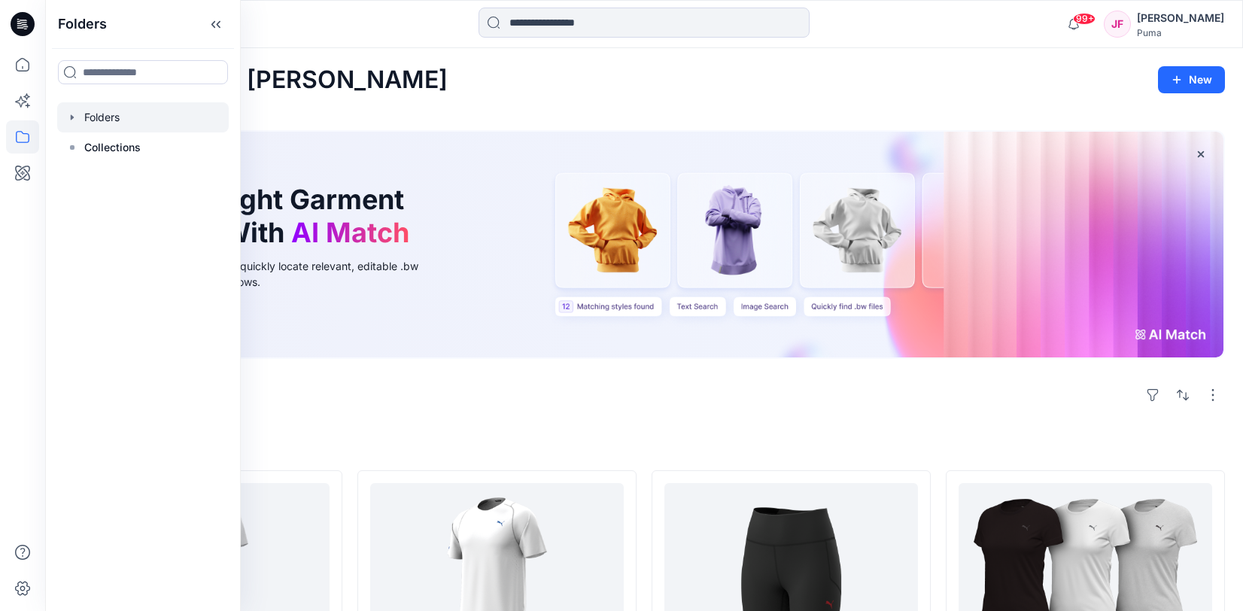
click at [126, 117] on div at bounding box center [143, 117] width 172 height 30
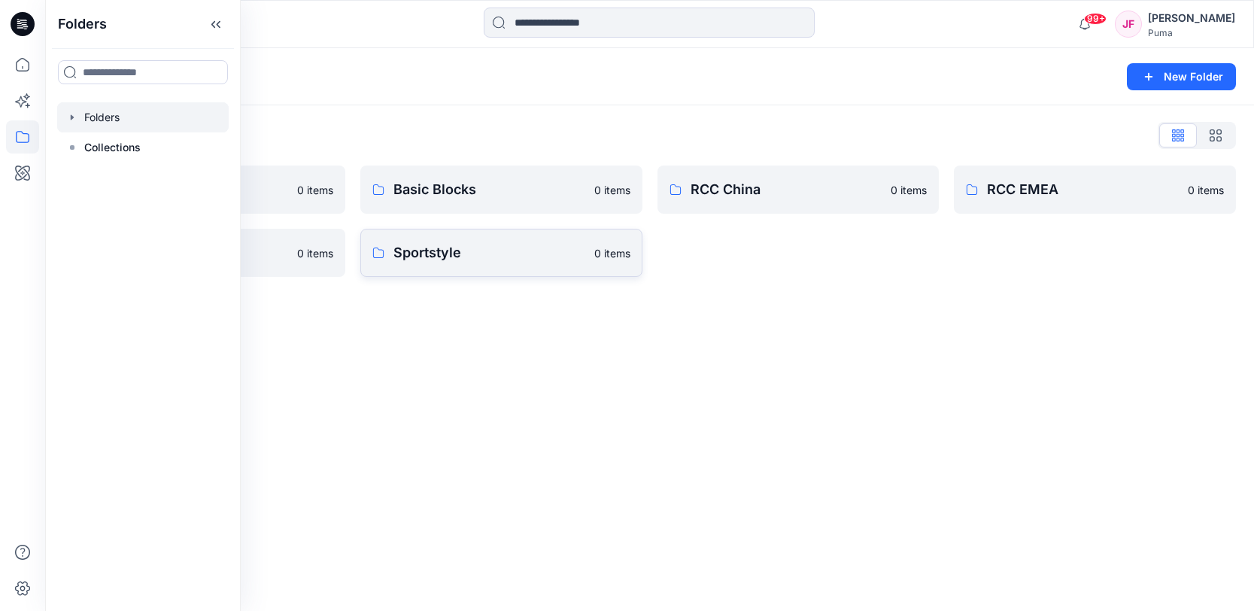
click at [554, 260] on p "Sportstyle" at bounding box center [489, 252] width 192 height 21
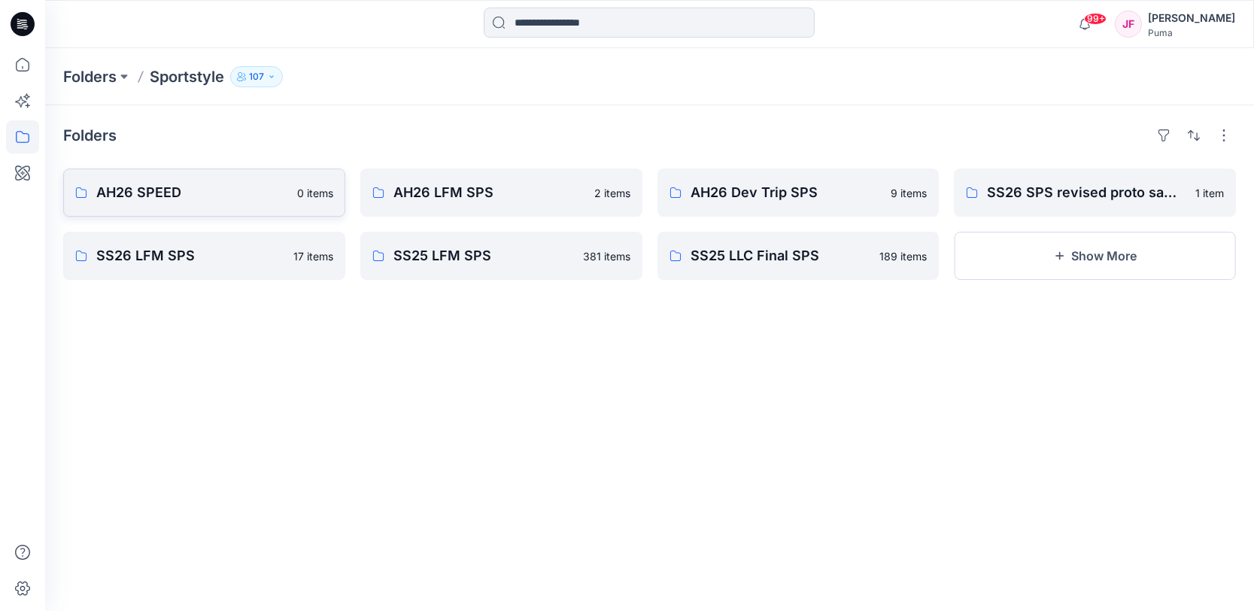
click at [311, 199] on p "0 items" at bounding box center [315, 193] width 36 height 16
click at [1022, 271] on button "Show More" at bounding box center [1095, 256] width 282 height 48
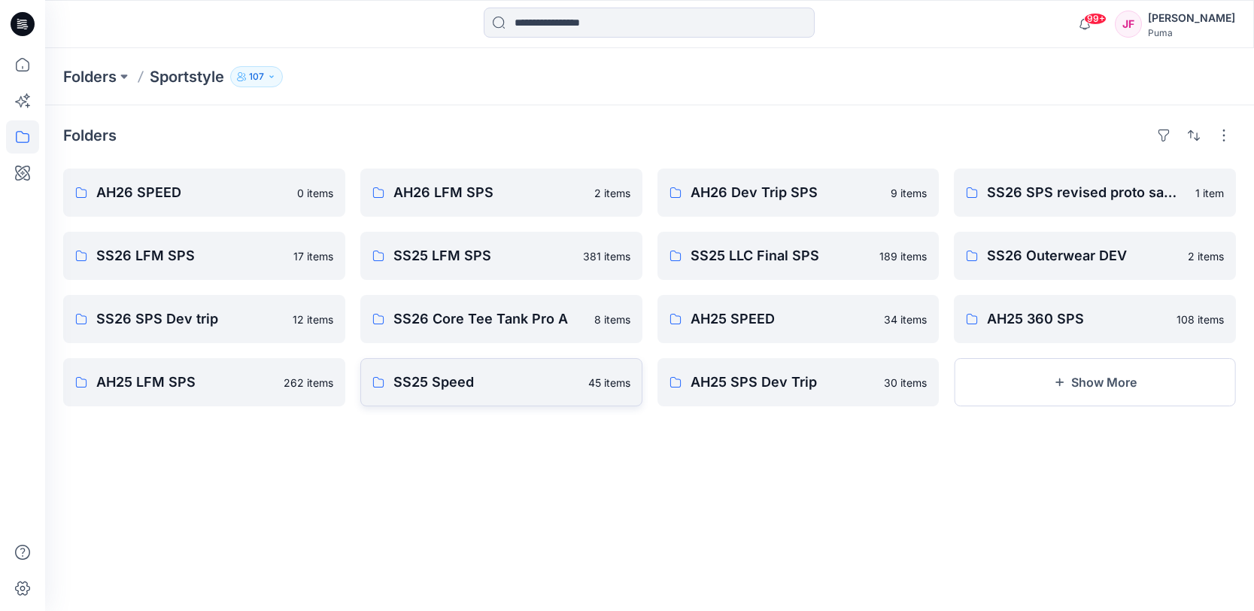
drag, startPoint x: 469, startPoint y: 390, endPoint x: 525, endPoint y: 387, distance: 55.7
click at [525, 387] on p "SS25 Speed" at bounding box center [486, 382] width 186 height 21
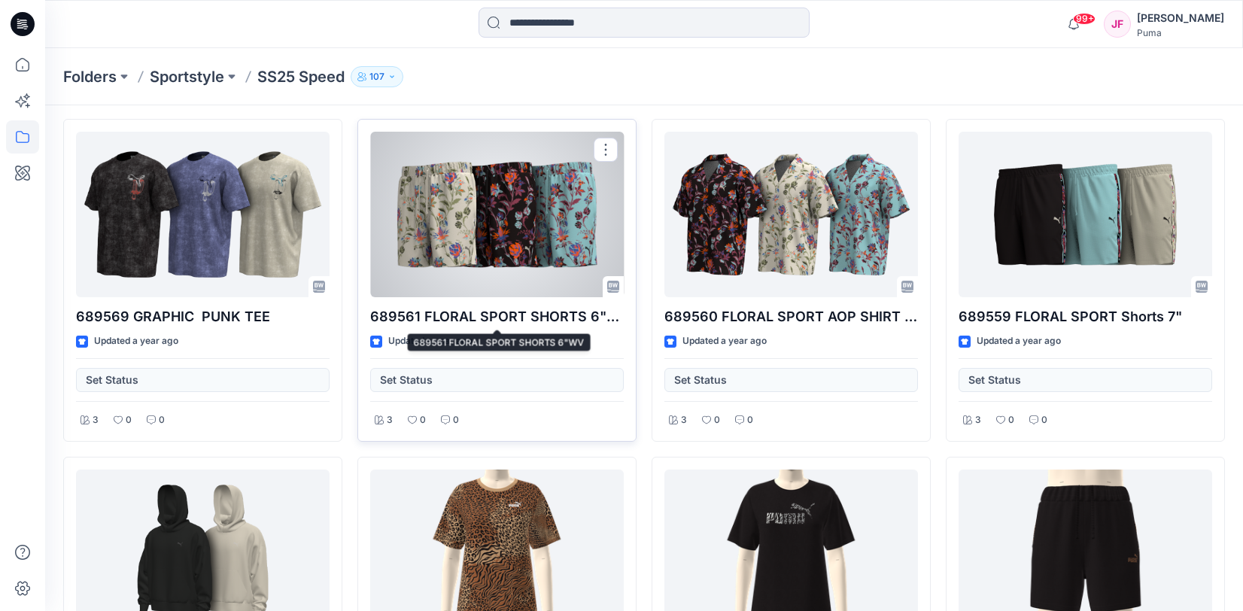
scroll to position [1179, 0]
